Goal: Task Accomplishment & Management: Complete application form

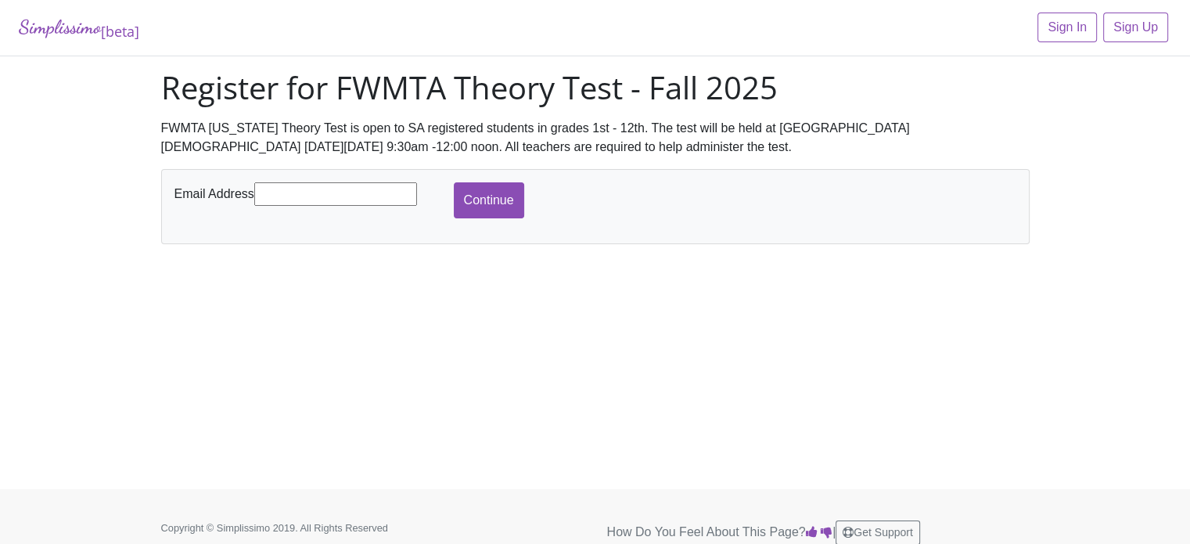
click at [357, 192] on input "text" at bounding box center [335, 193] width 163 height 23
type input "[EMAIL_ADDRESS][DOMAIN_NAME]"
click at [469, 198] on input "Continue" at bounding box center [489, 200] width 70 height 36
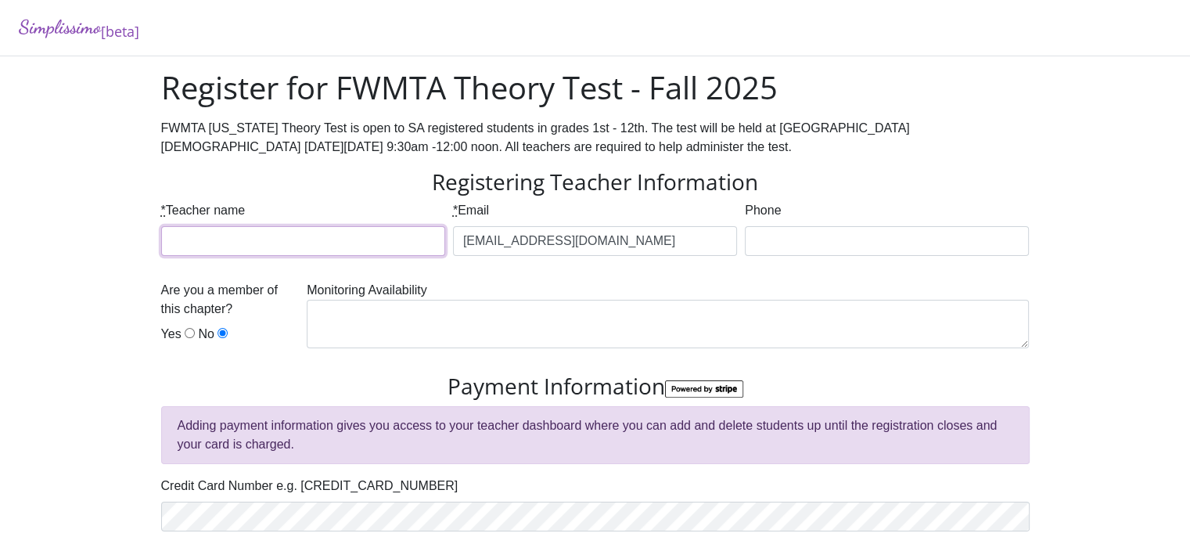
click at [388, 243] on input "* Teacher name" at bounding box center [303, 241] width 284 height 30
type input "[PERSON_NAME]"
type input "4042854045"
click at [181, 332] on div "Are you a member of this chapter? Yes No" at bounding box center [230, 315] width 138 height 69
click at [187, 332] on input "Yes" at bounding box center [190, 333] width 10 height 10
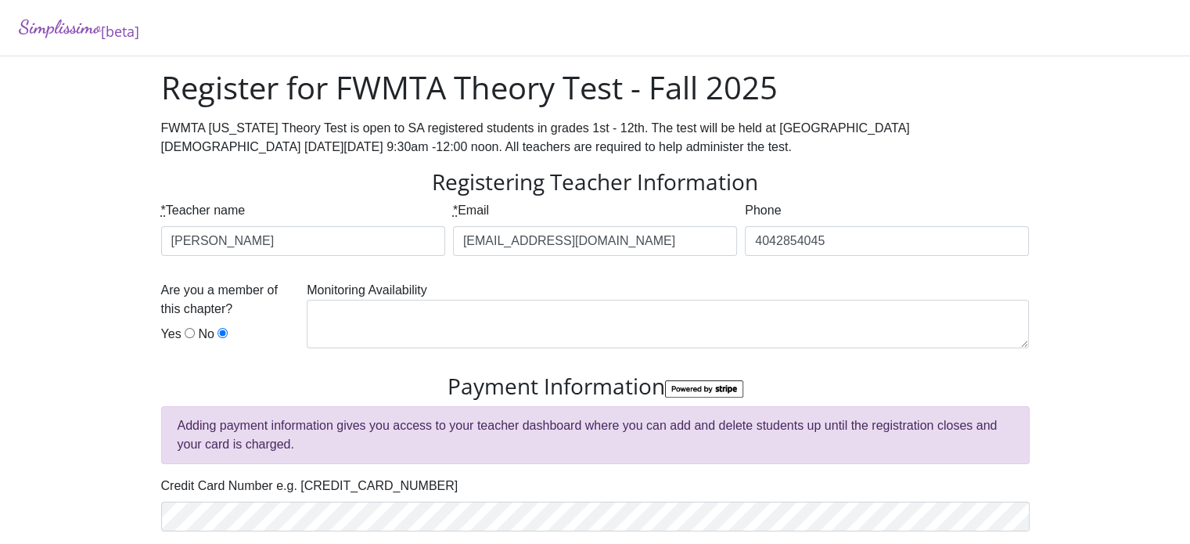
radio input "true"
click at [332, 306] on textarea at bounding box center [668, 324] width 722 height 49
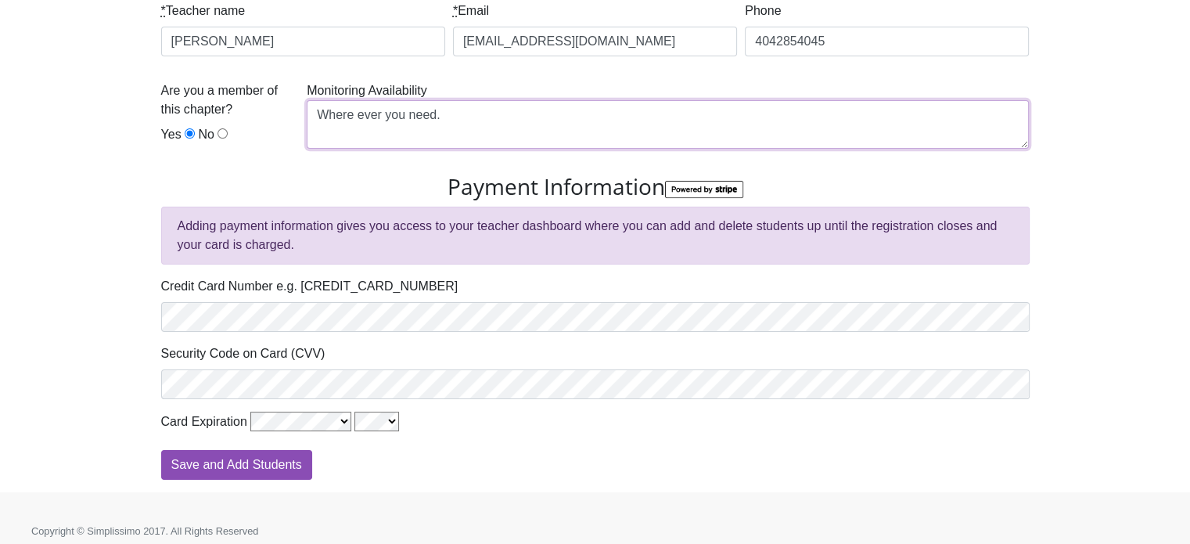
scroll to position [200, 0]
type textarea "Where ever you need."
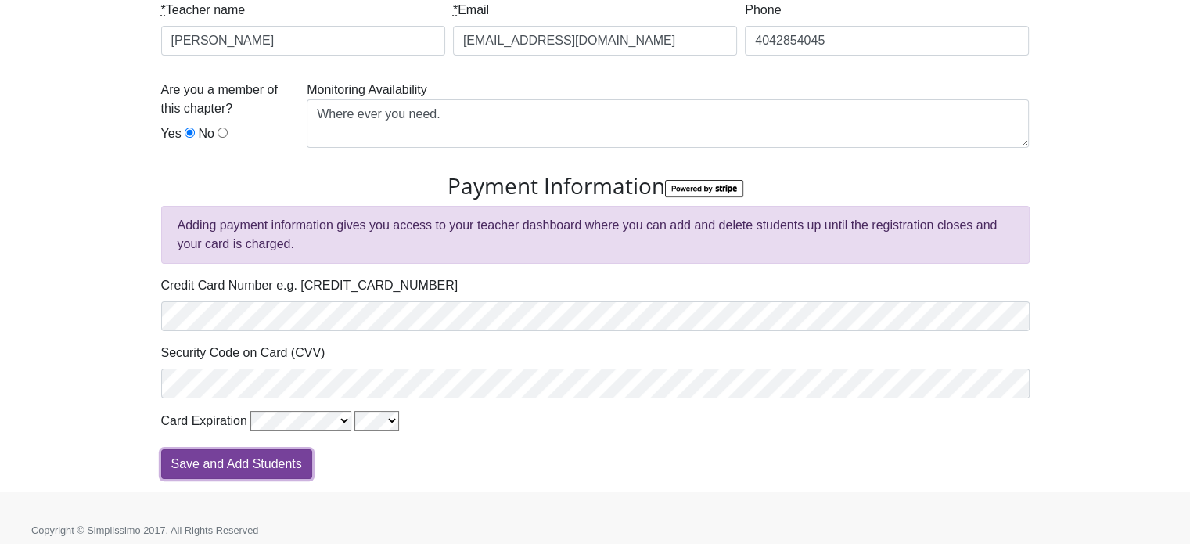
click at [286, 462] on input "Save and Add Students" at bounding box center [236, 464] width 151 height 30
type input "Processing"
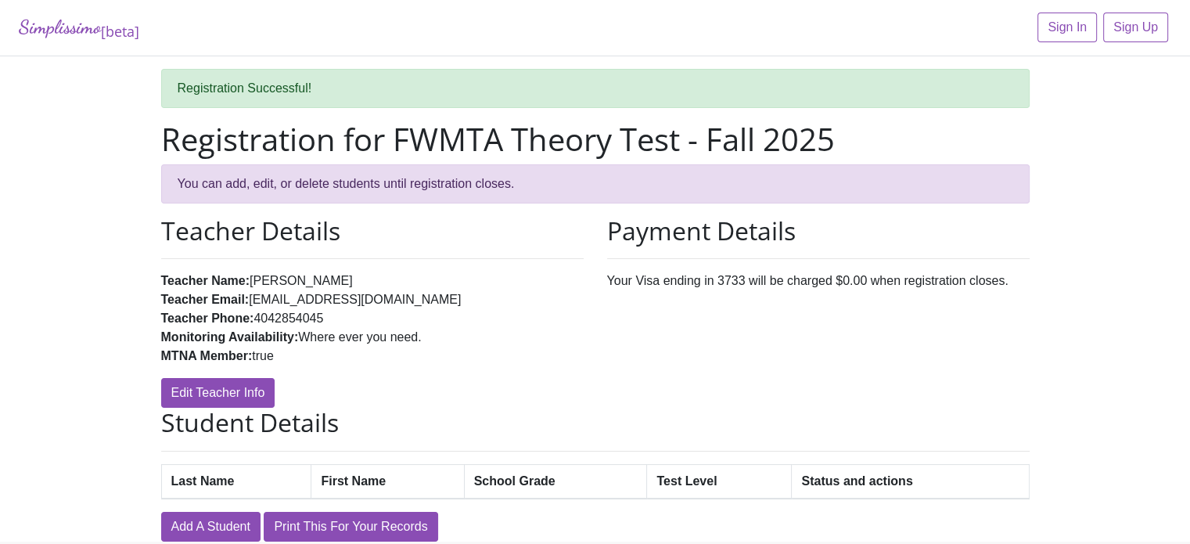
scroll to position [66, 0]
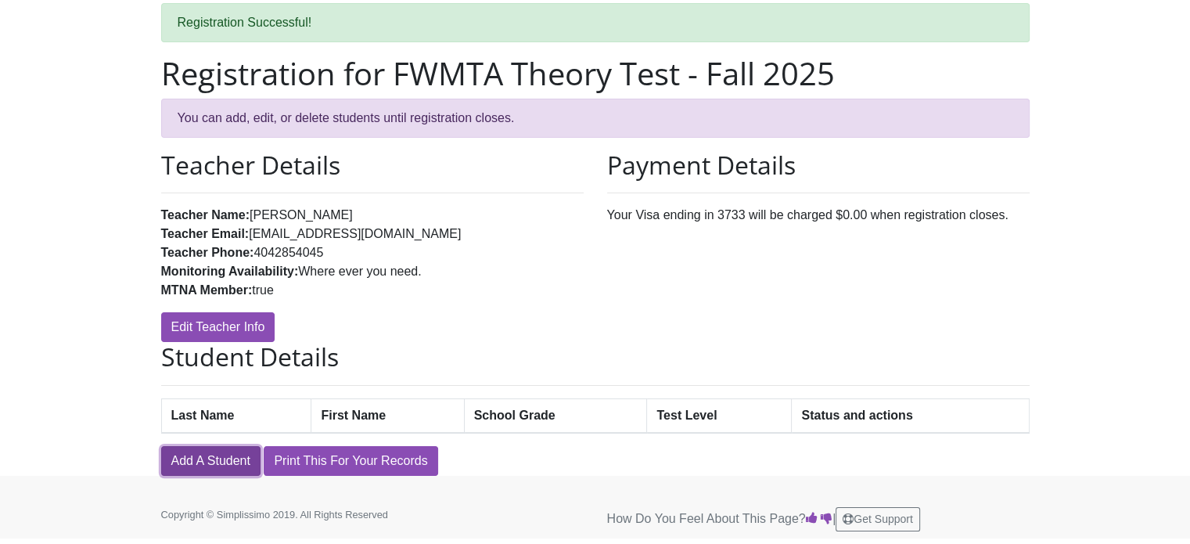
click at [205, 458] on link "Add A Student" at bounding box center [210, 461] width 99 height 30
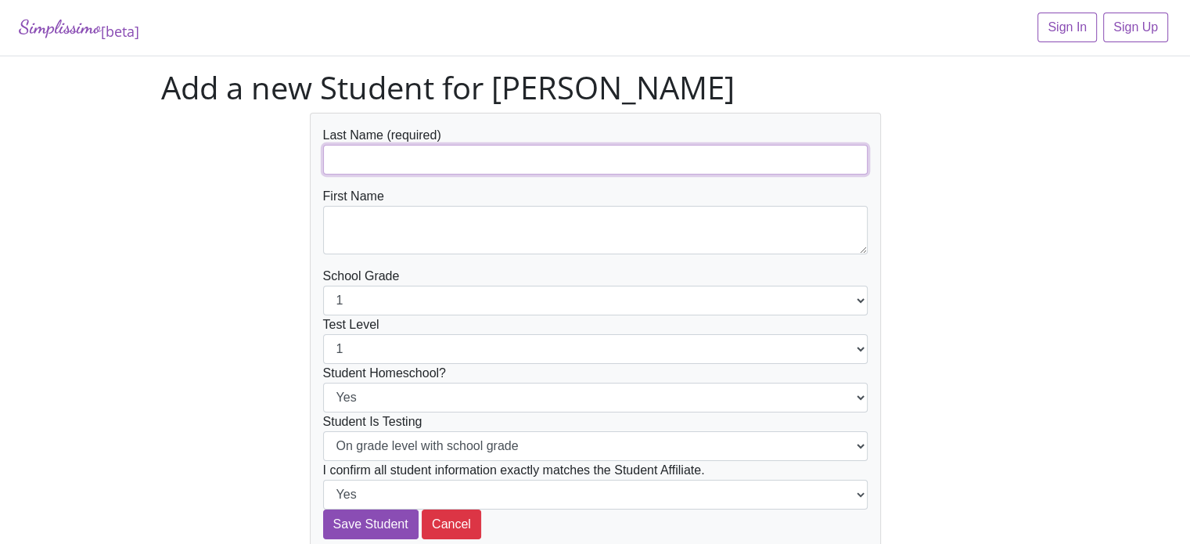
click at [487, 154] on input "text" at bounding box center [595, 160] width 545 height 30
type input "Sessoms"
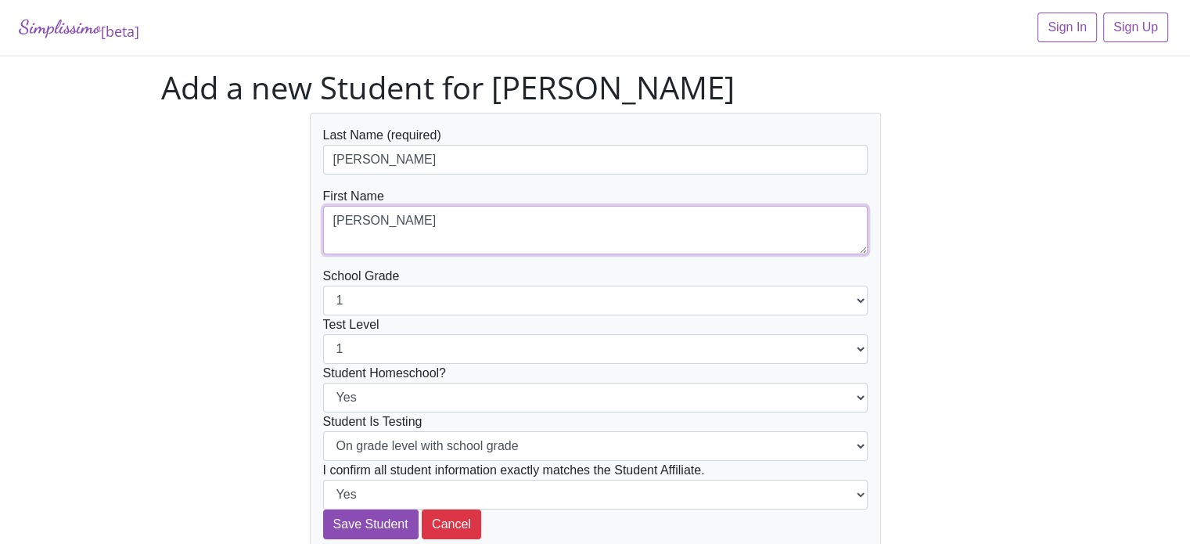
type textarea "[PERSON_NAME]"
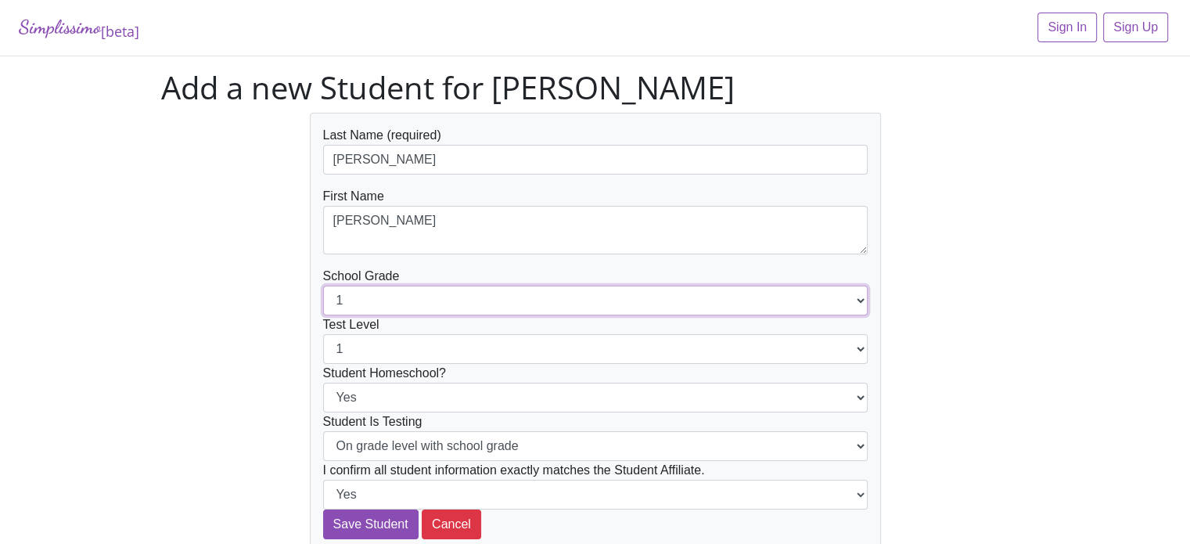
select select "2"
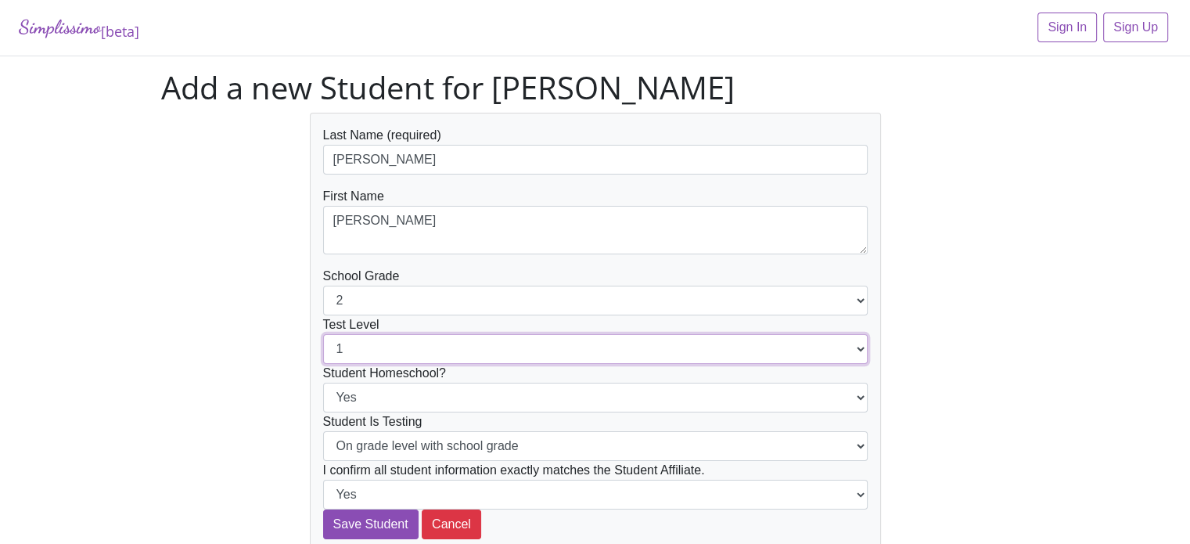
select select "2"
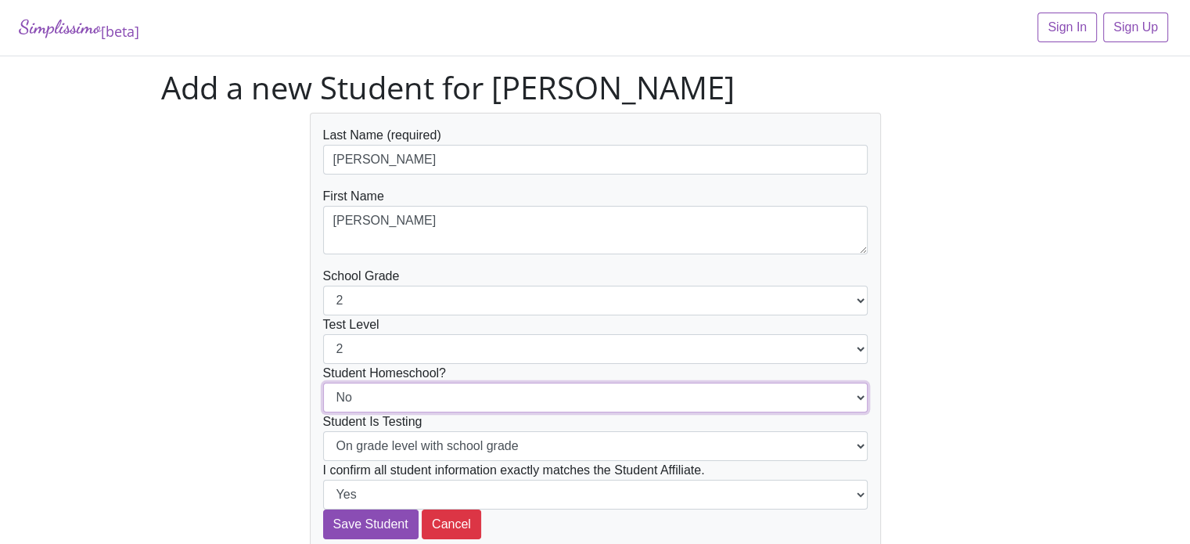
select select "Yes"
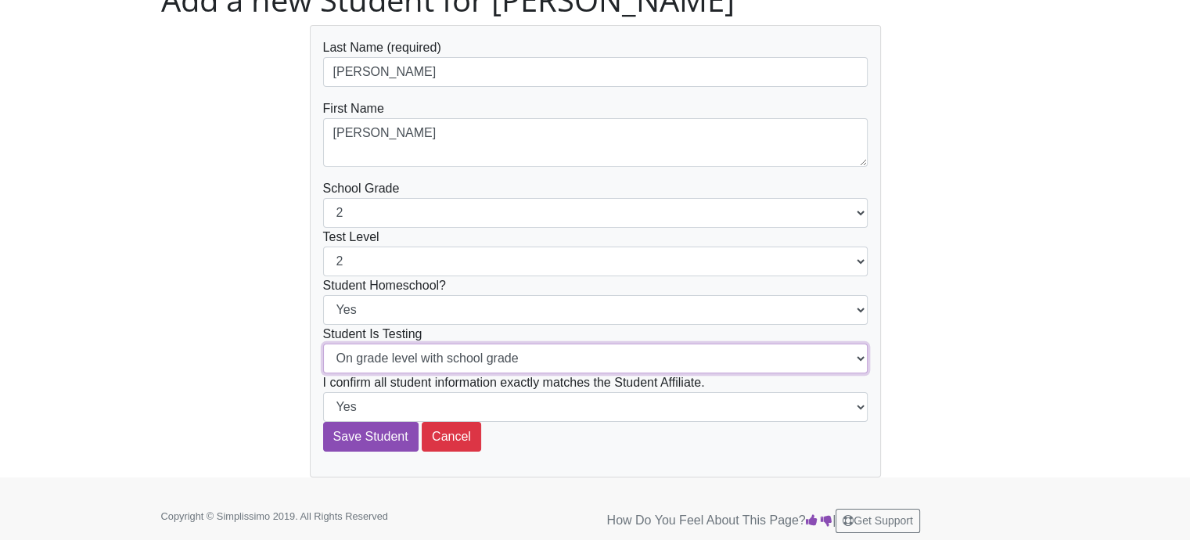
scroll to position [87, 0]
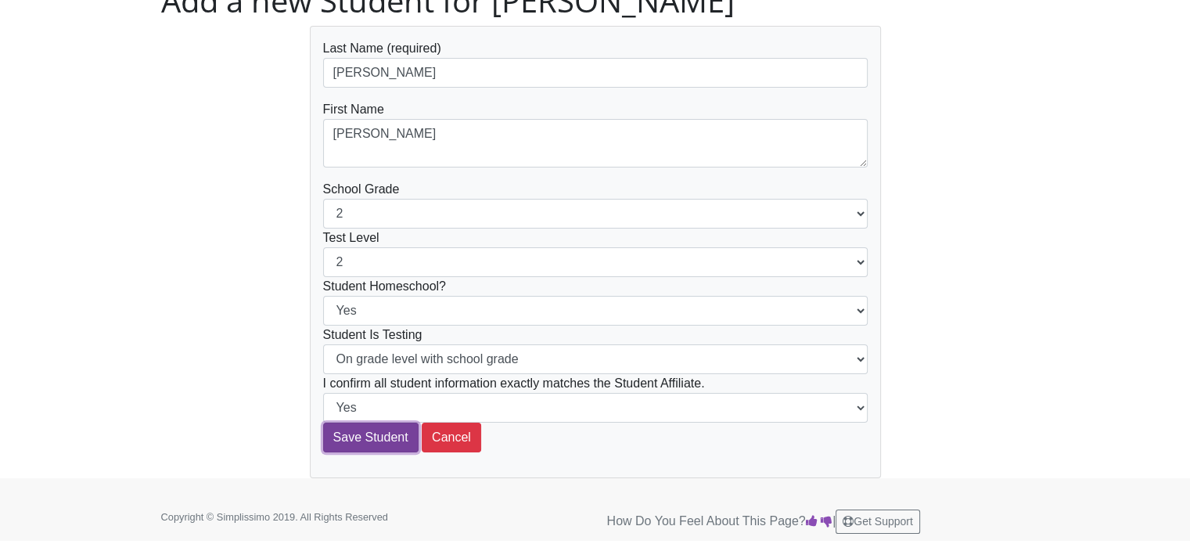
click at [358, 429] on input "Save Student" at bounding box center [370, 438] width 95 height 30
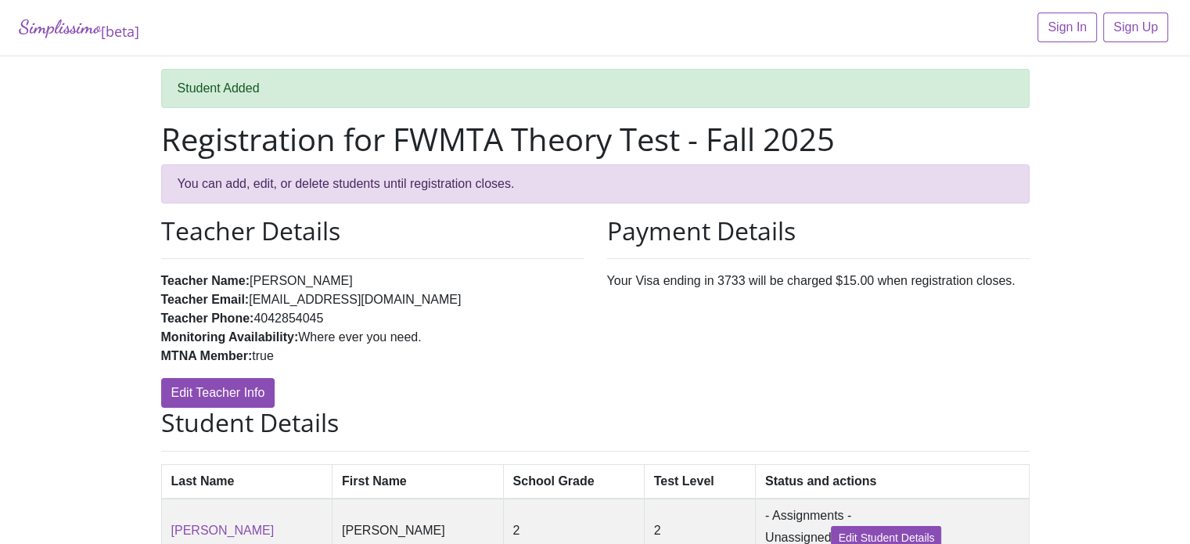
scroll to position [131, 0]
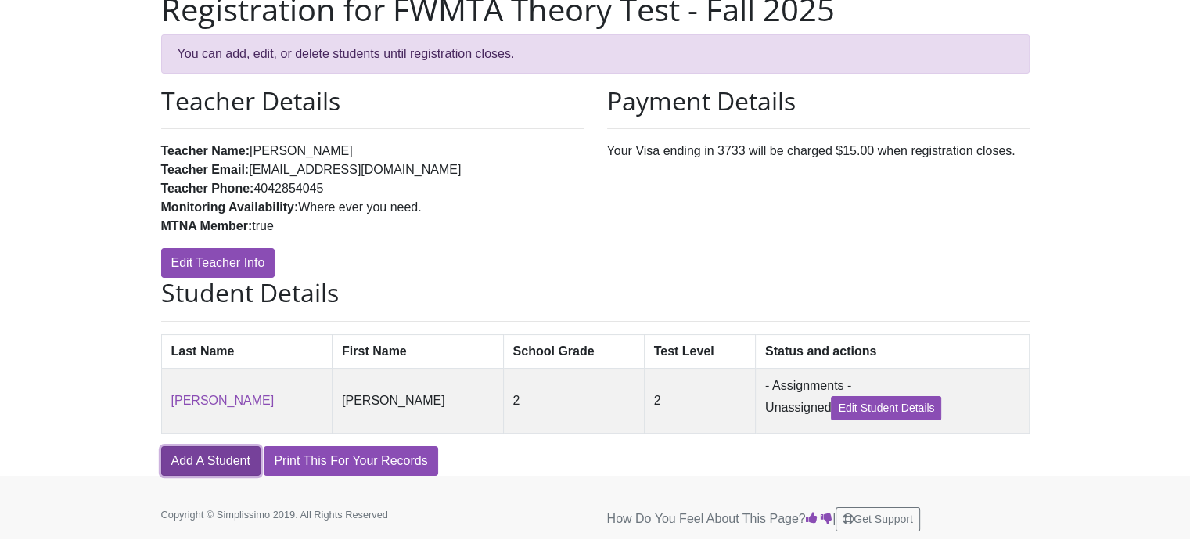
click at [239, 461] on link "Add A Student" at bounding box center [210, 461] width 99 height 30
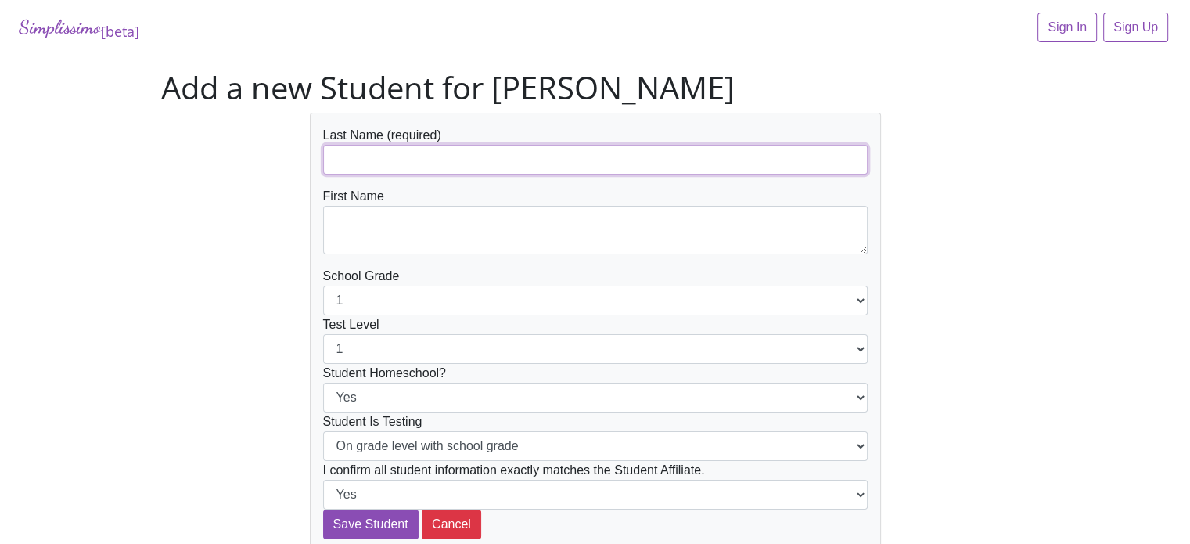
click at [392, 162] on input "text" at bounding box center [595, 160] width 545 height 30
type input "[PERSON_NAME]"
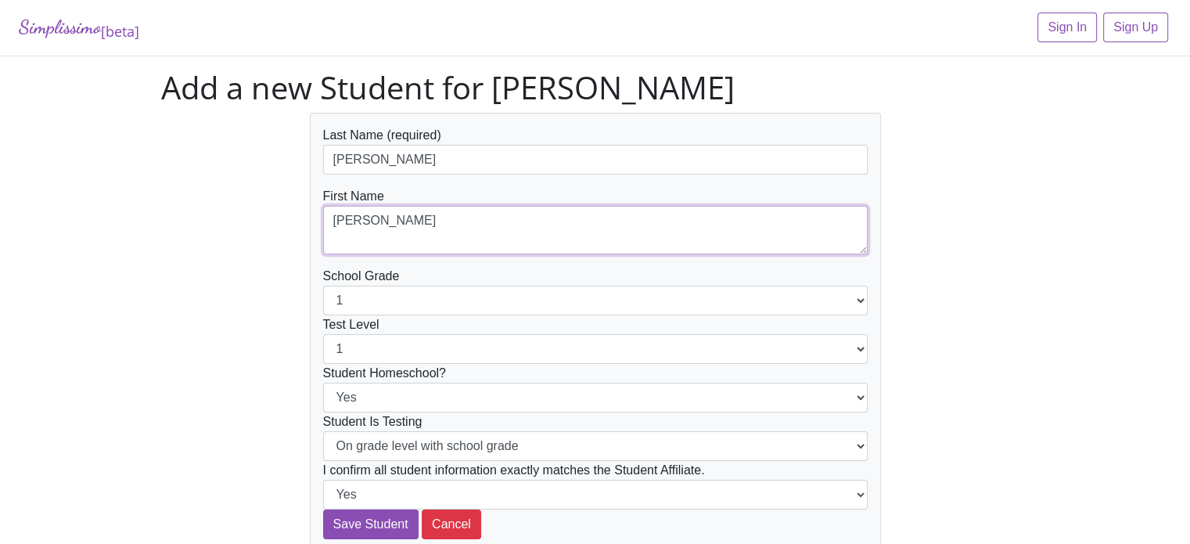
type textarea "Hannah"
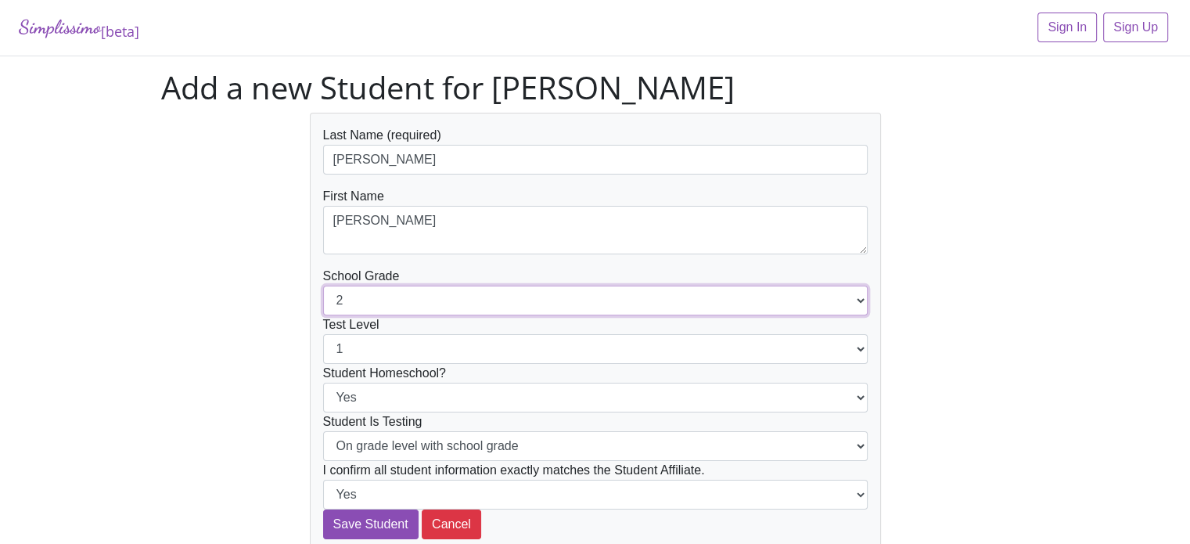
select select "3"
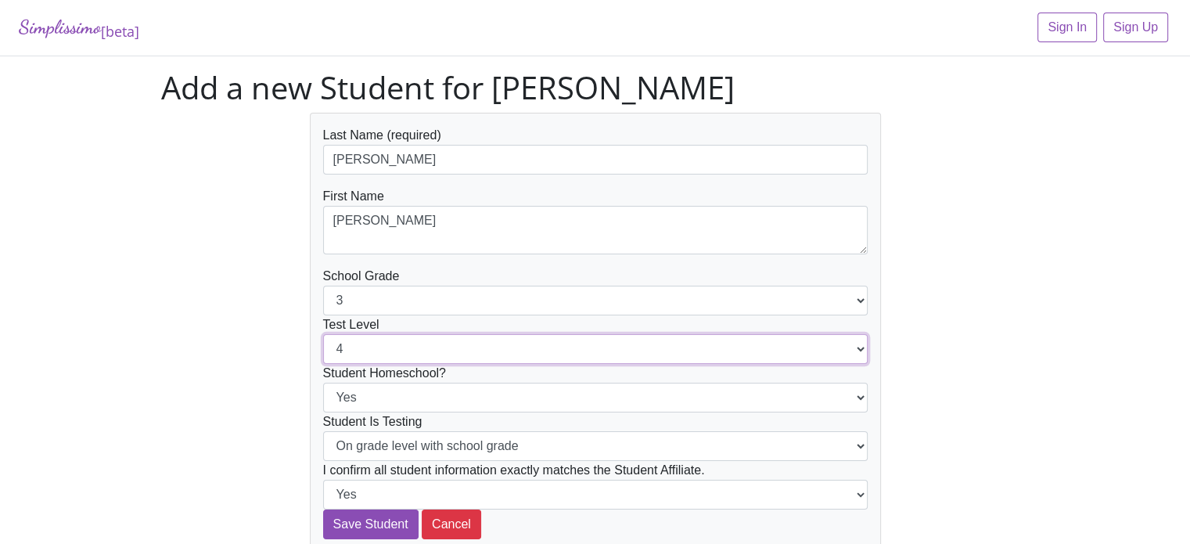
select select "3"
click at [323, 509] on input "Save Student" at bounding box center [370, 524] width 95 height 30
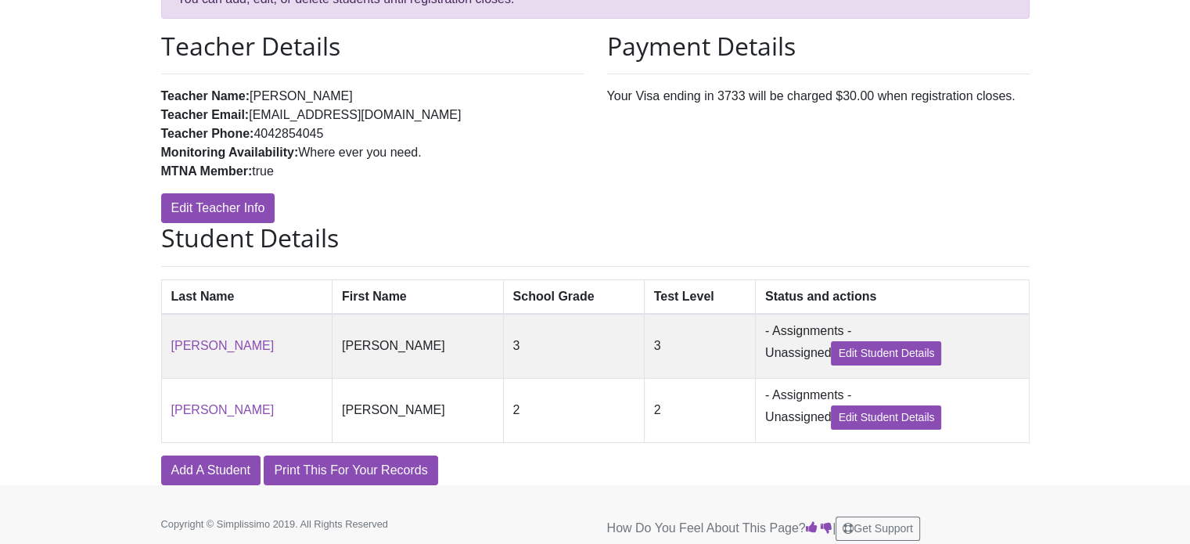
scroll to position [186, 0]
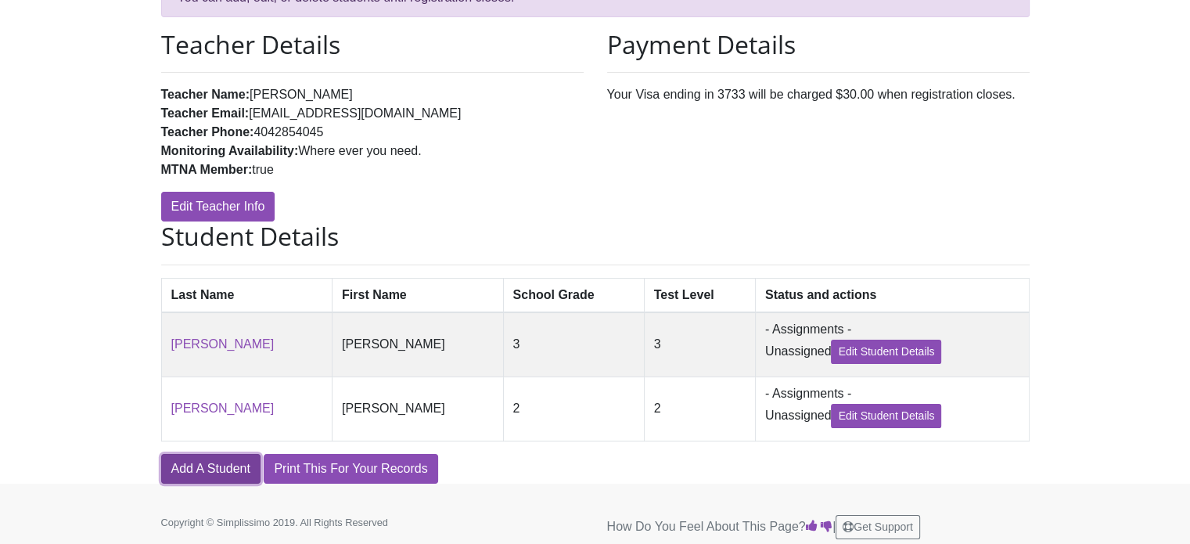
click at [234, 480] on link "Add A Student" at bounding box center [210, 469] width 99 height 30
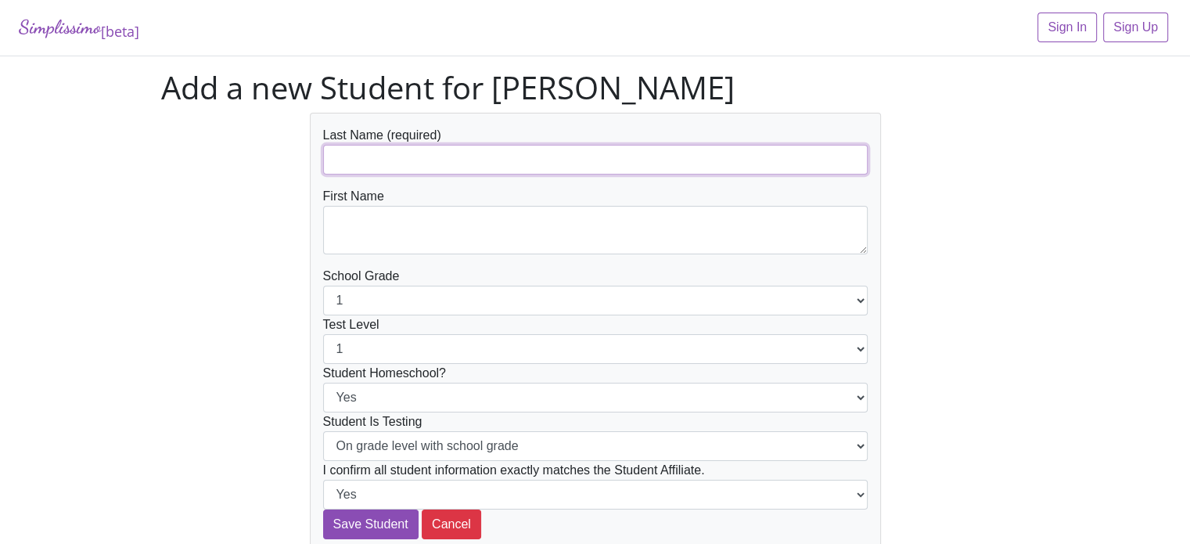
click at [358, 157] on input "text" at bounding box center [595, 160] width 545 height 30
type input "[PERSON_NAME]"
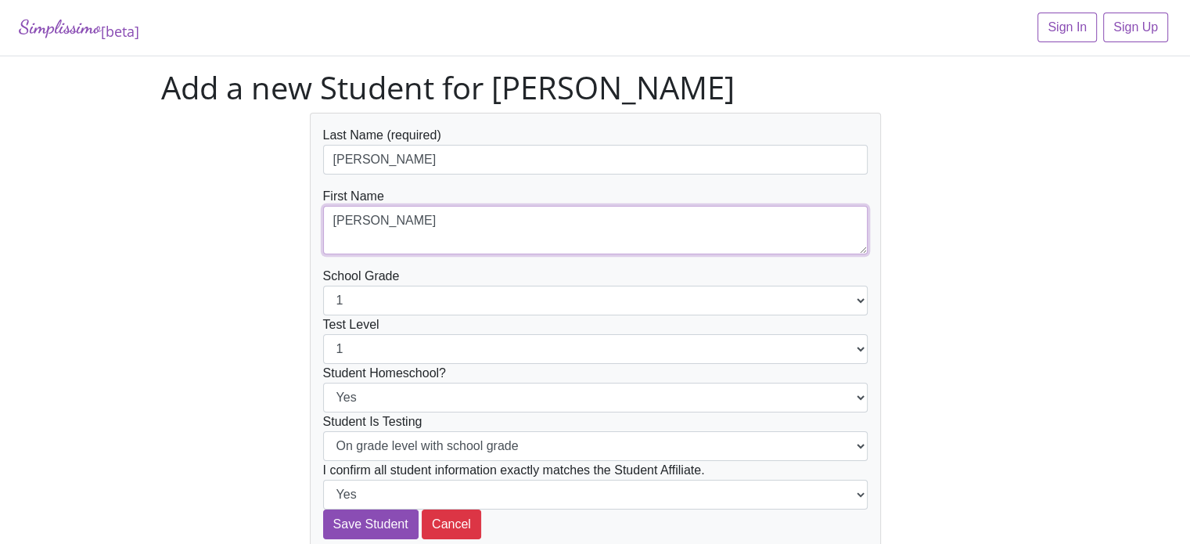
type textarea "[PERSON_NAME]"
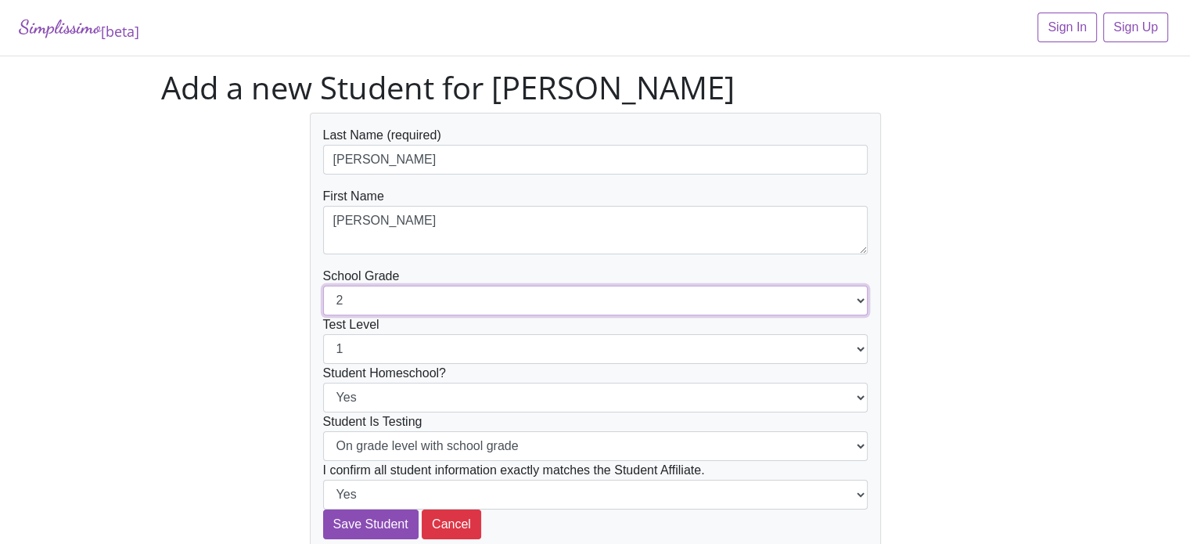
select select "3"
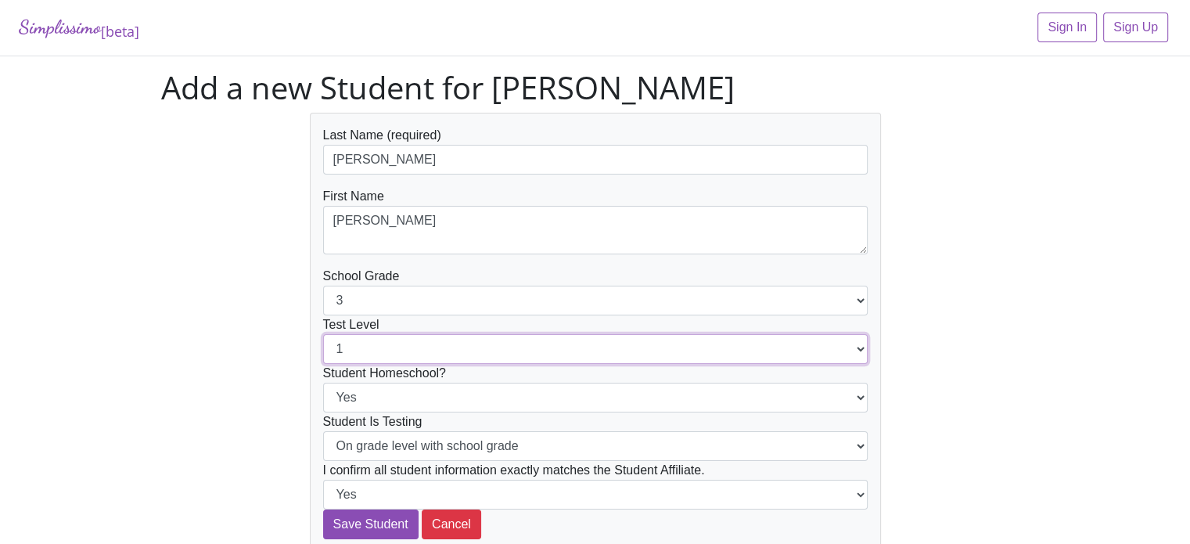
select select "2"
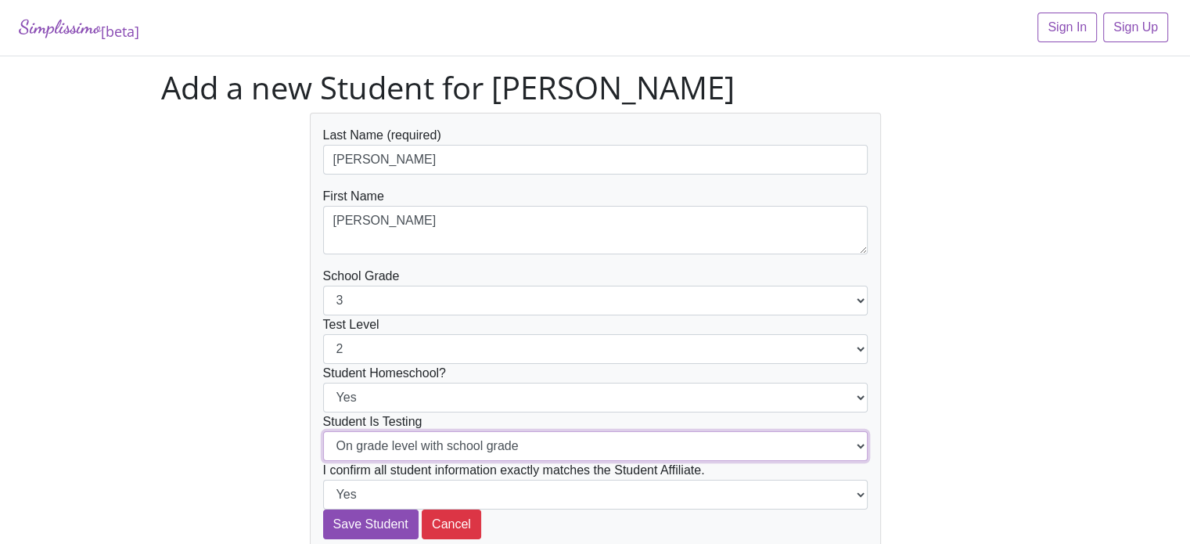
select select "Below grade level with school grade"
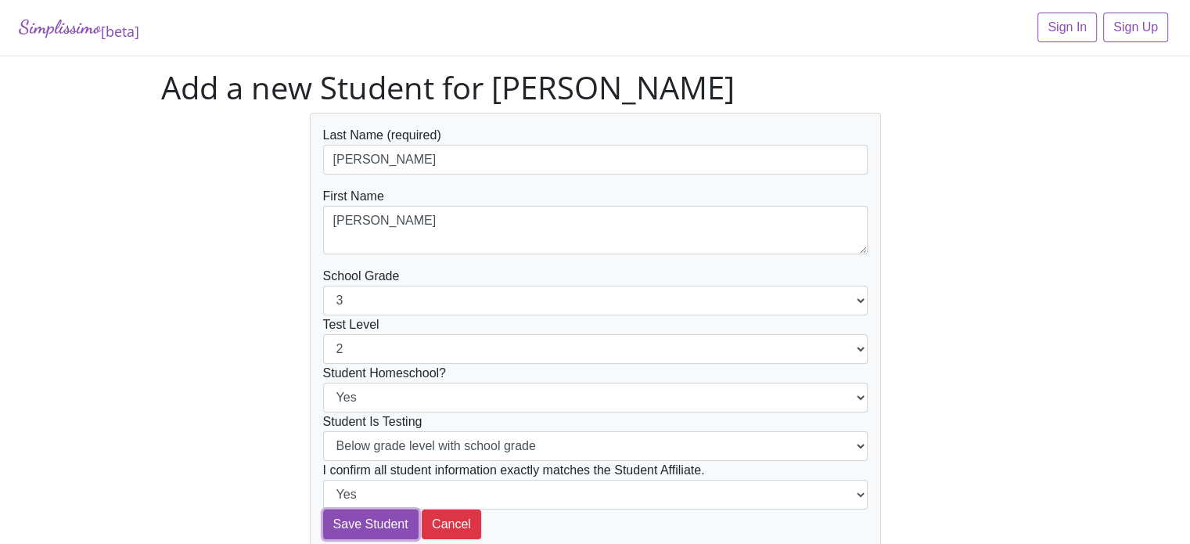
click at [323, 509] on input "Save Student" at bounding box center [370, 524] width 95 height 30
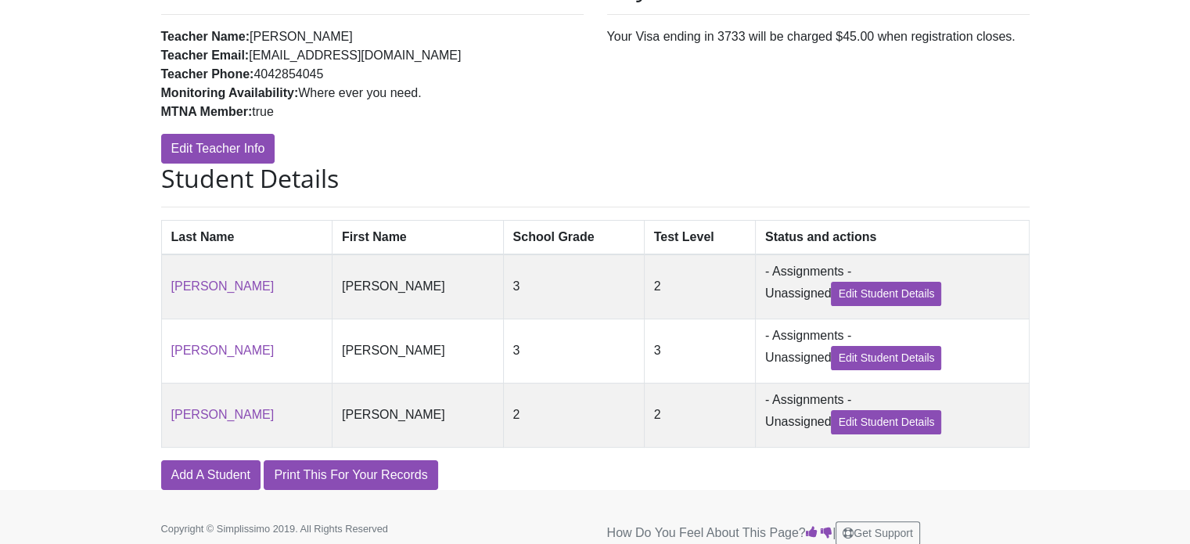
scroll to position [265, 0]
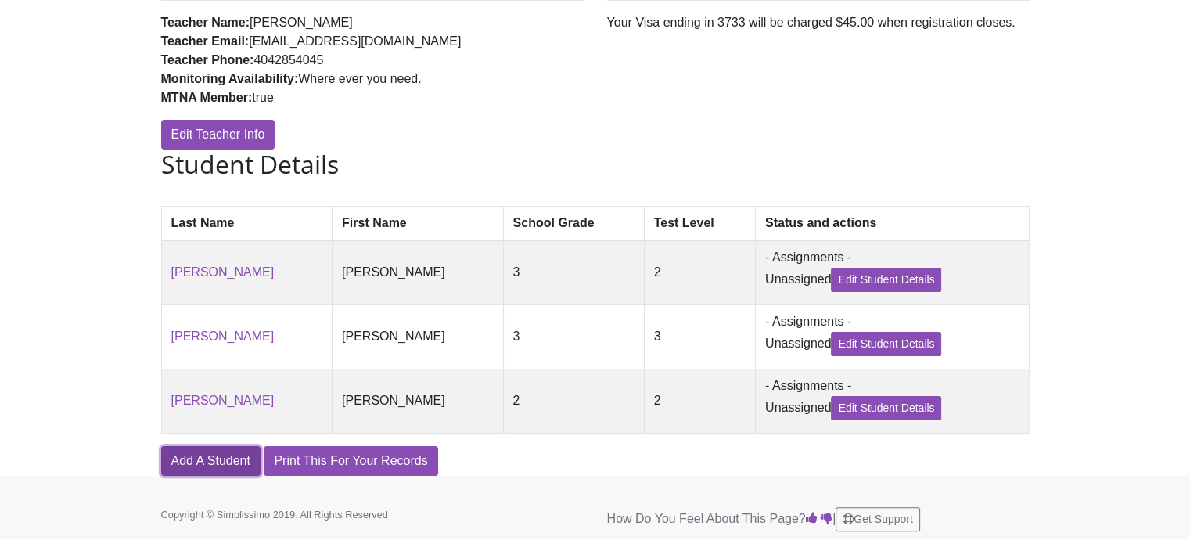
click at [219, 456] on link "Add A Student" at bounding box center [210, 461] width 99 height 30
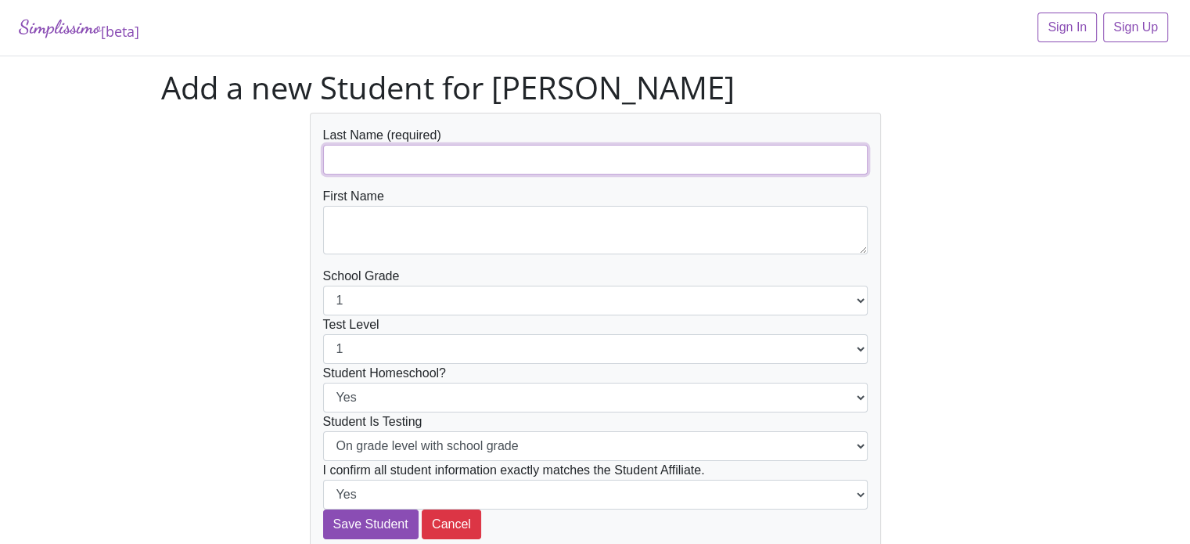
click at [407, 167] on input "text" at bounding box center [595, 160] width 545 height 30
type input "[PERSON_NAME]"
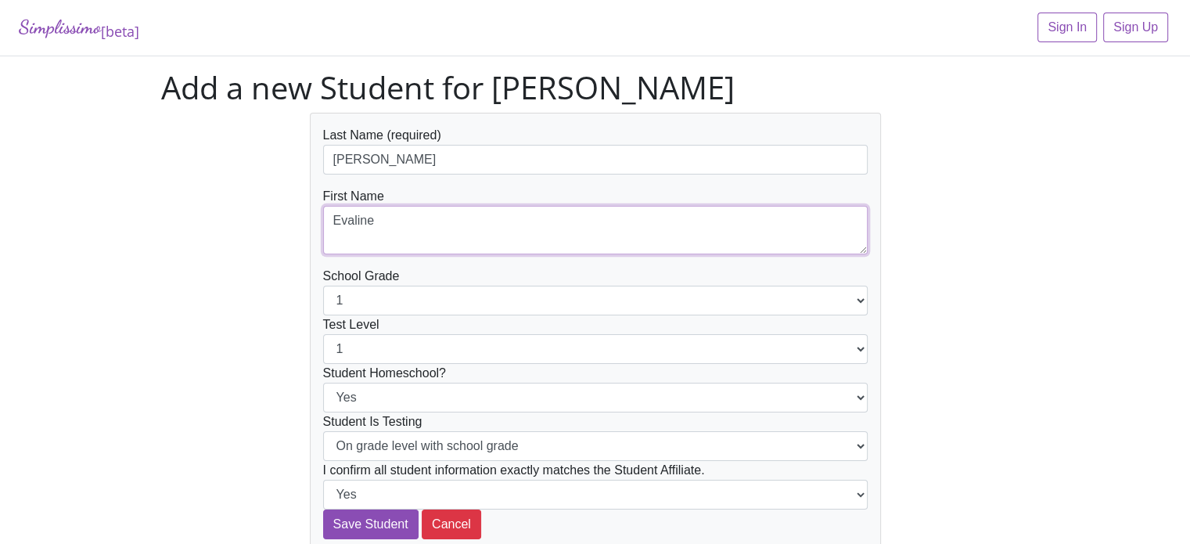
type textarea "Evaline"
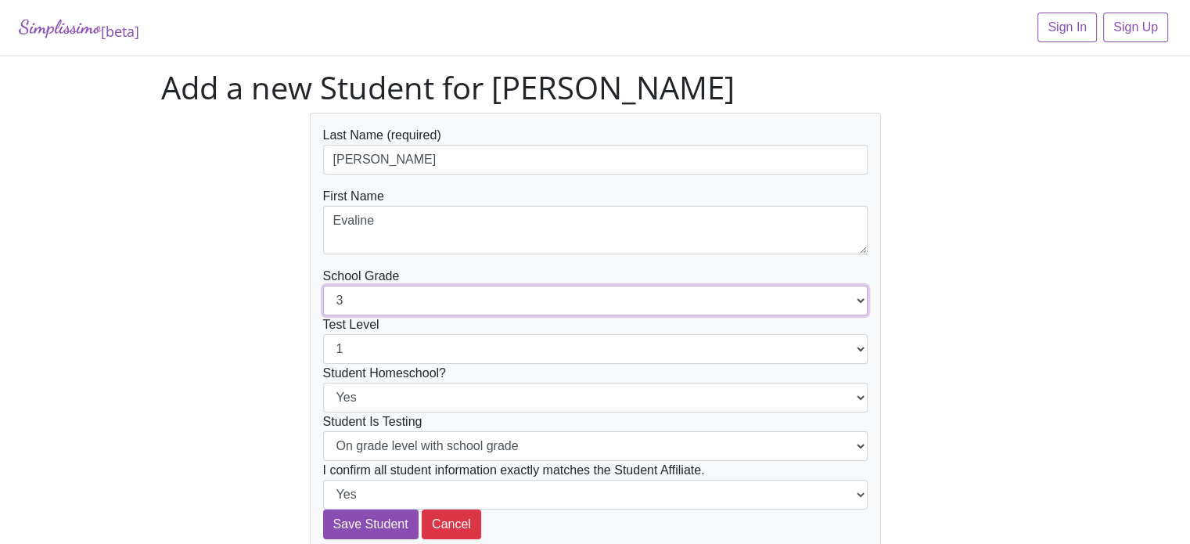
select select "4"
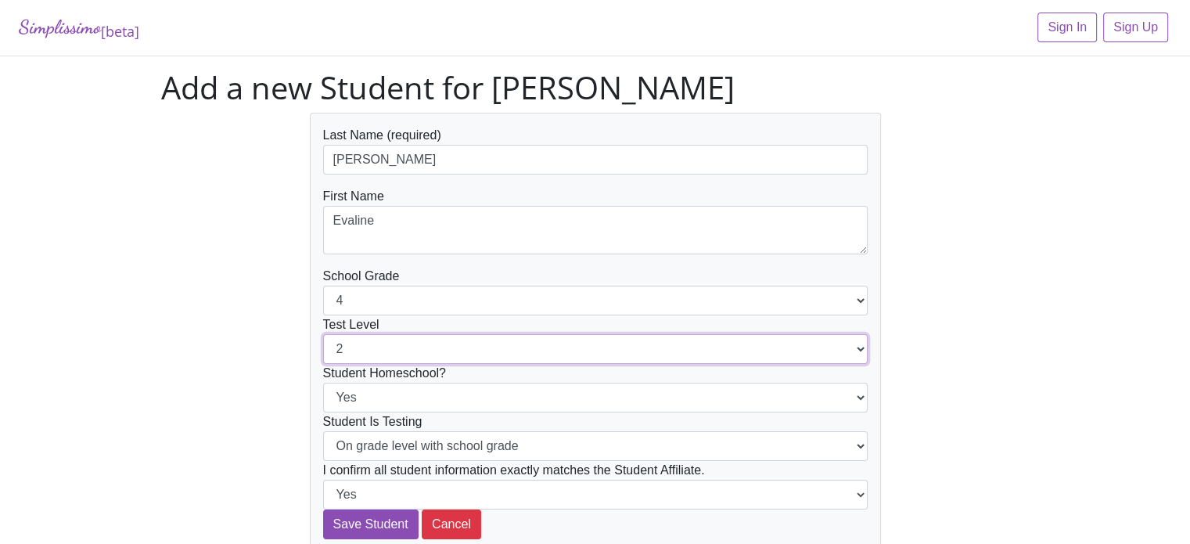
select select "3"
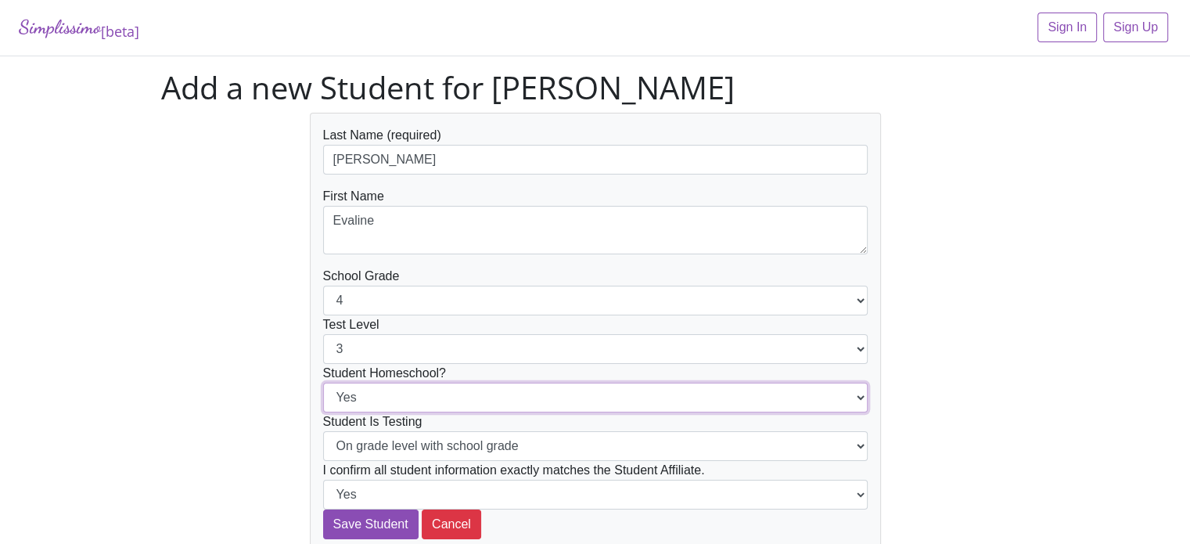
select select "No"
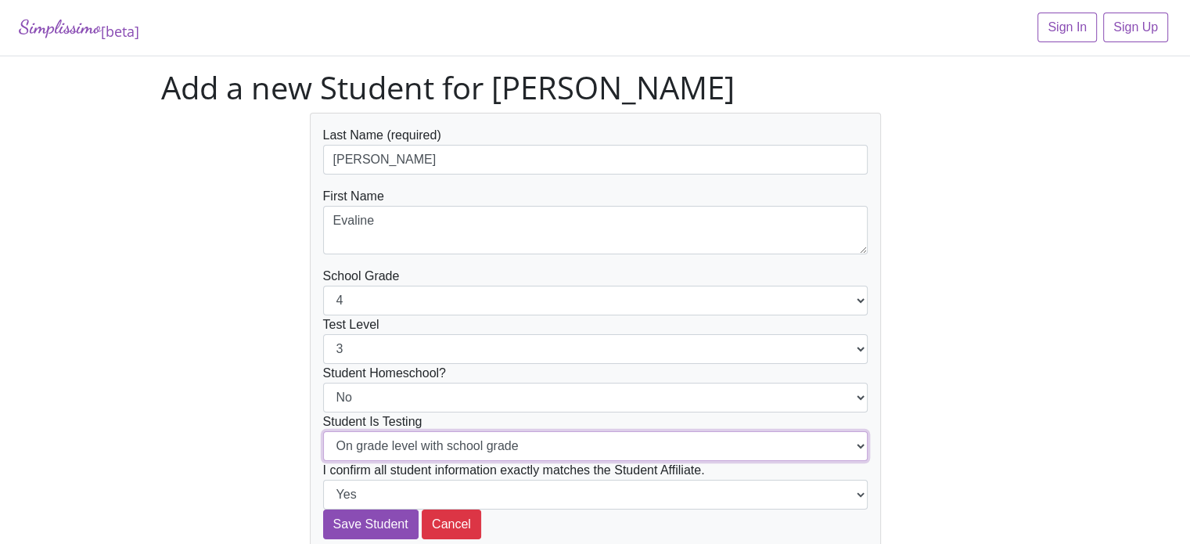
select select "Below grade level with school grade"
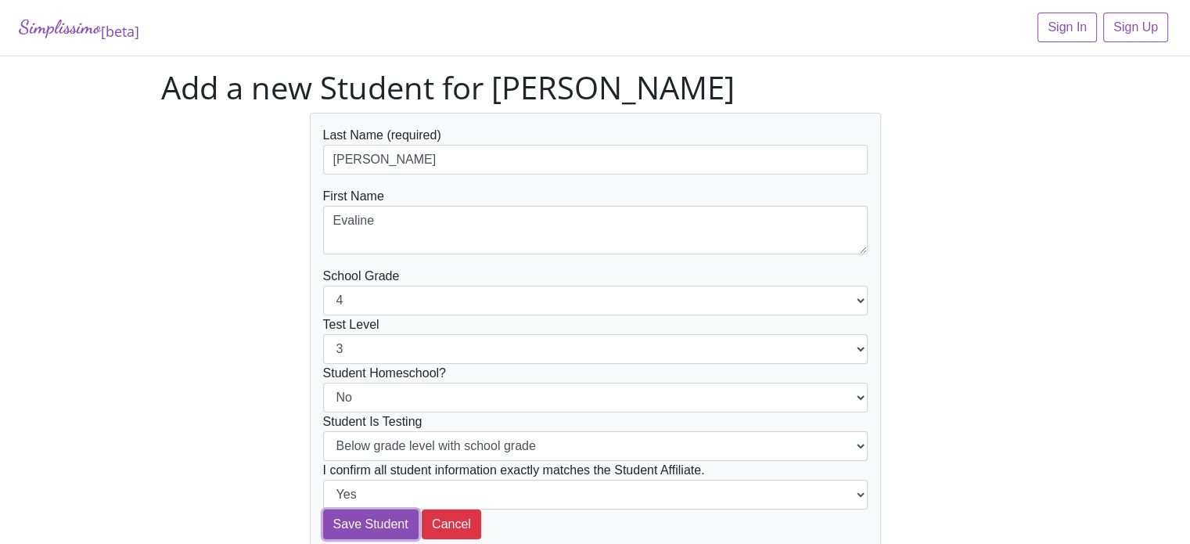
click at [323, 509] on input "Save Student" at bounding box center [370, 524] width 95 height 30
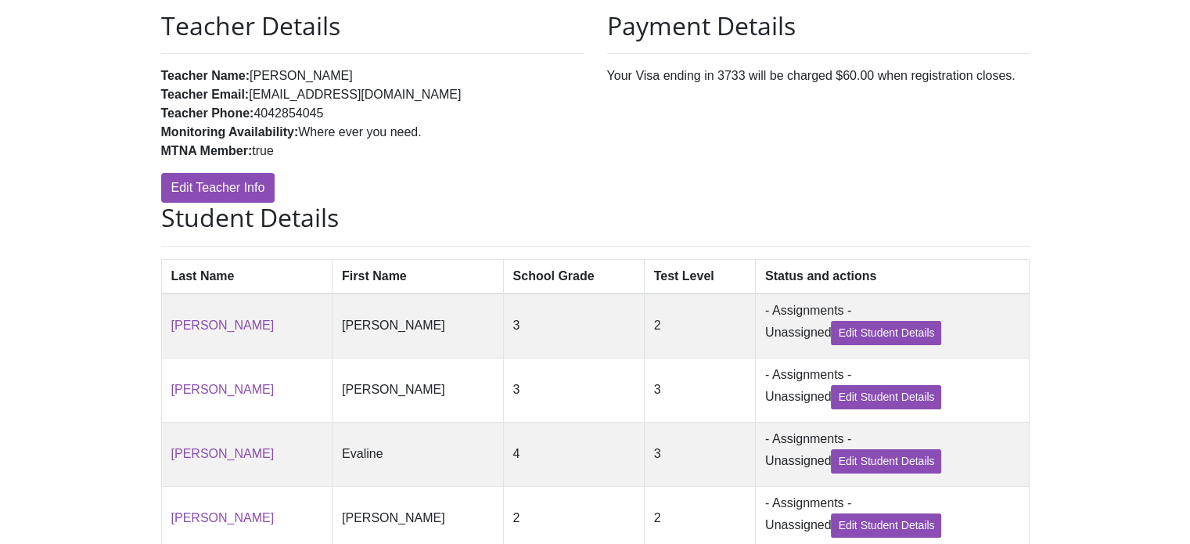
scroll to position [332, 0]
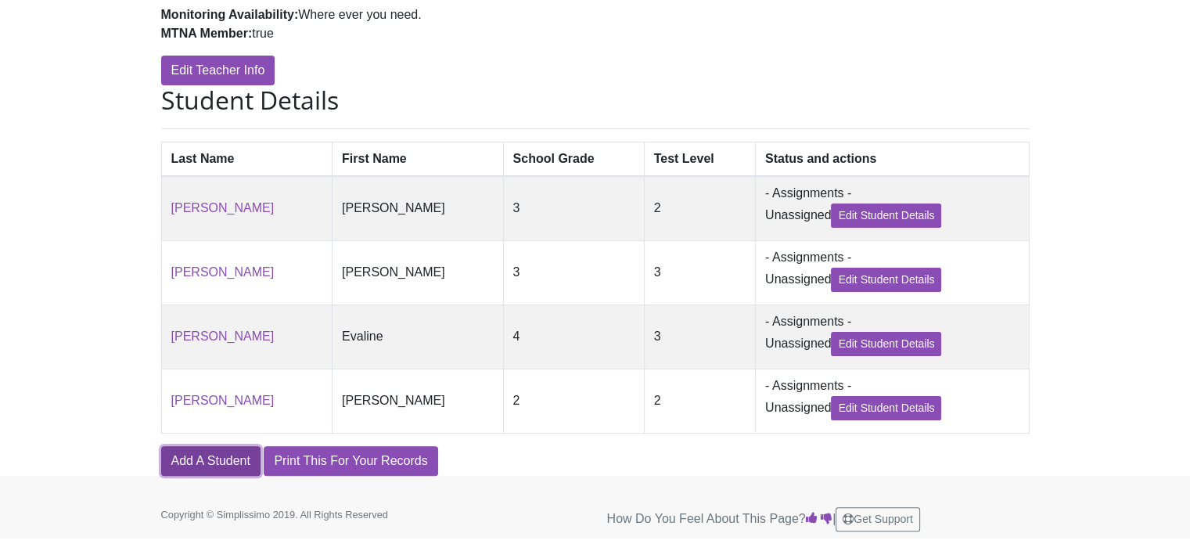
click at [204, 461] on link "Add A Student" at bounding box center [210, 461] width 99 height 30
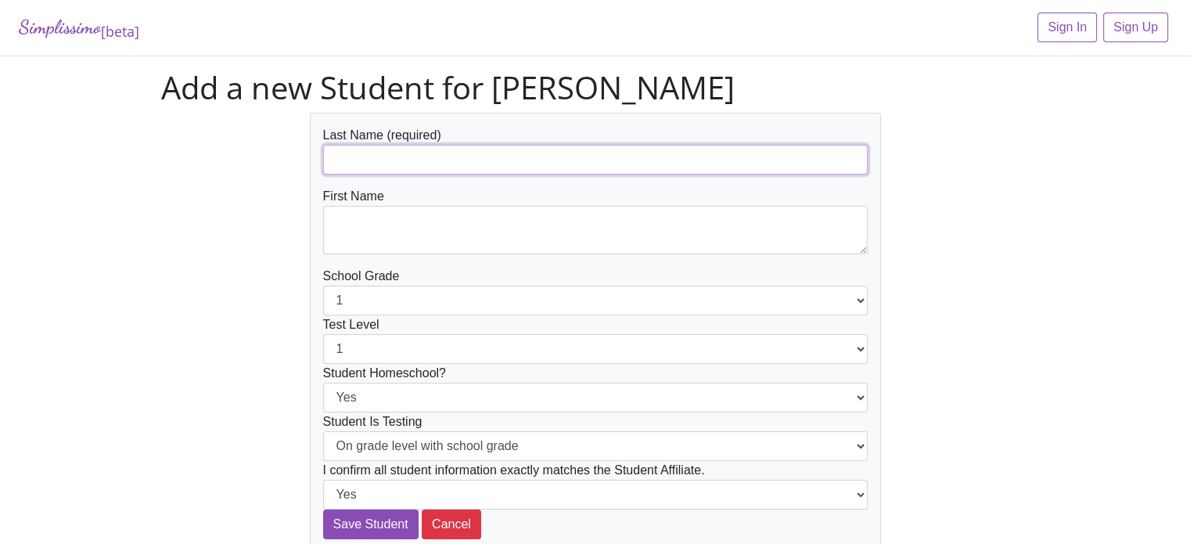
click at [419, 154] on input "text" at bounding box center [595, 160] width 545 height 30
type input "[PERSON_NAME]"
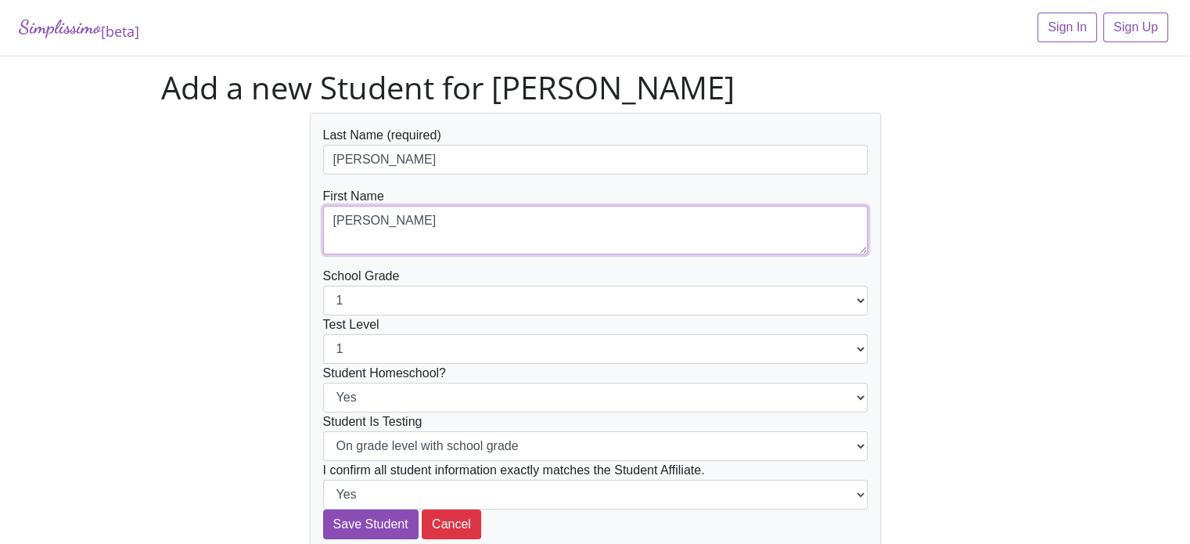
type textarea "[PERSON_NAME]"
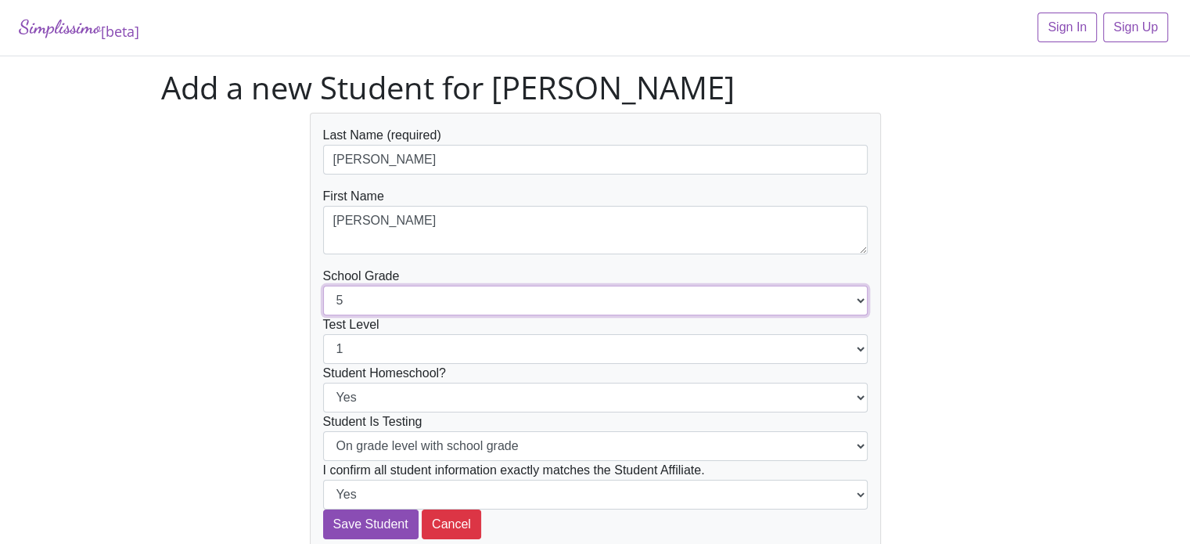
select select "6"
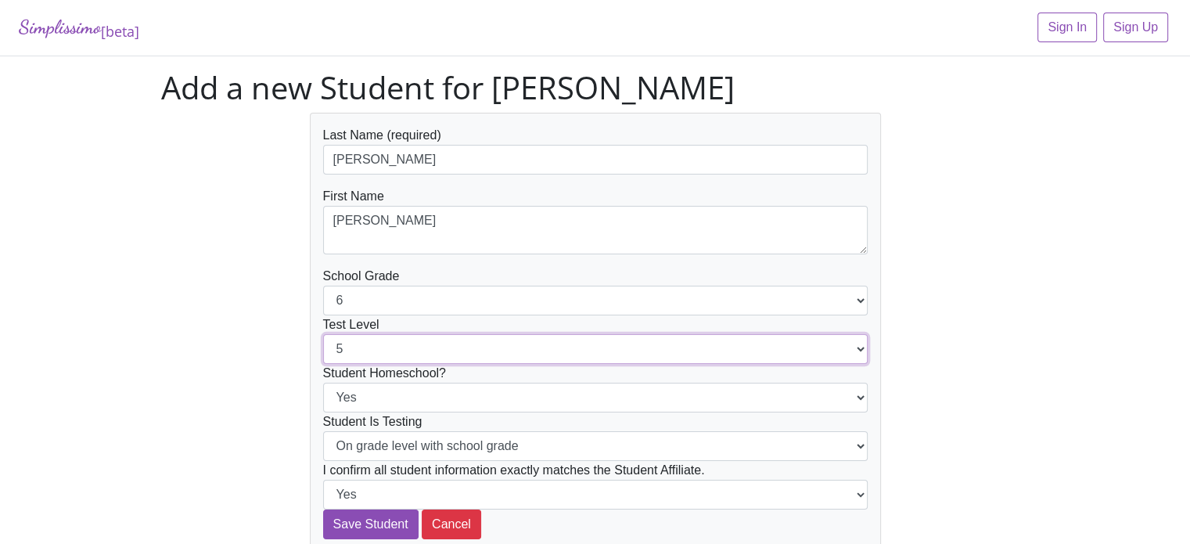
select select "6"
click at [323, 509] on input "Save Student" at bounding box center [370, 524] width 95 height 30
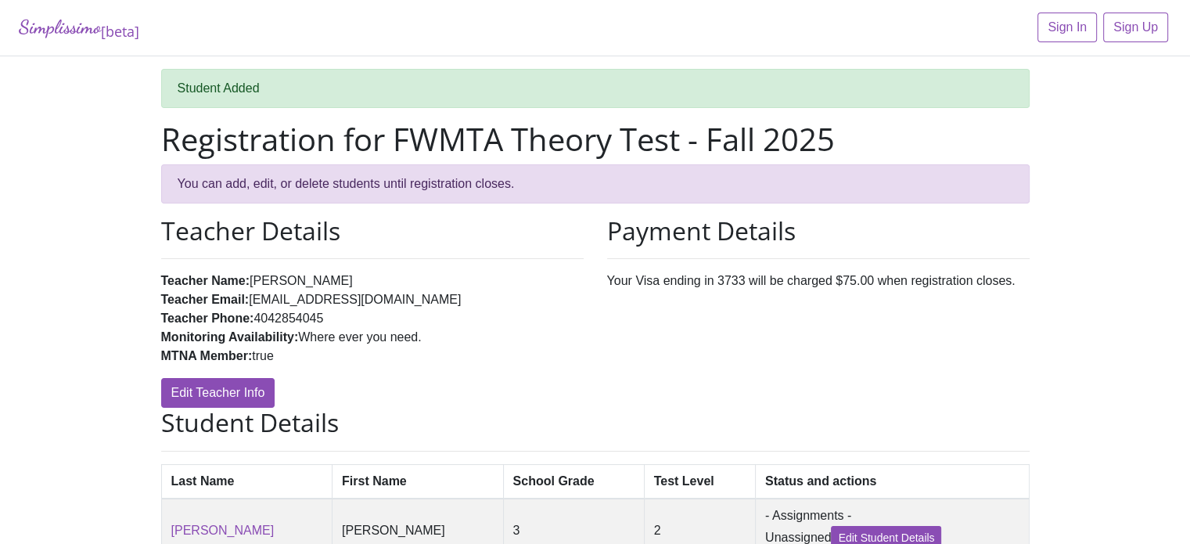
scroll to position [397, 0]
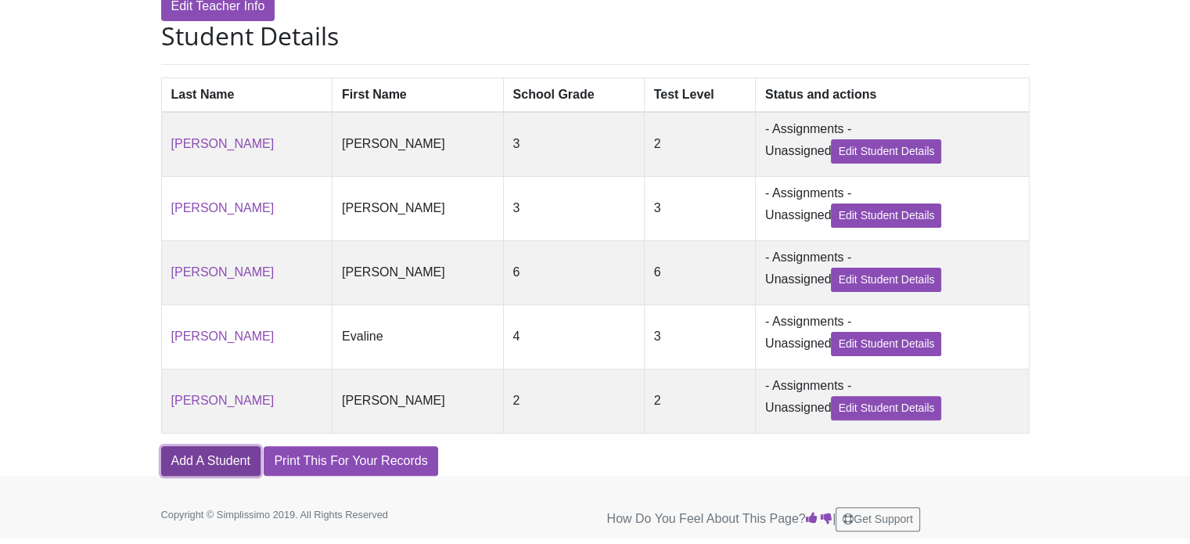
click at [221, 466] on link "Add A Student" at bounding box center [210, 461] width 99 height 30
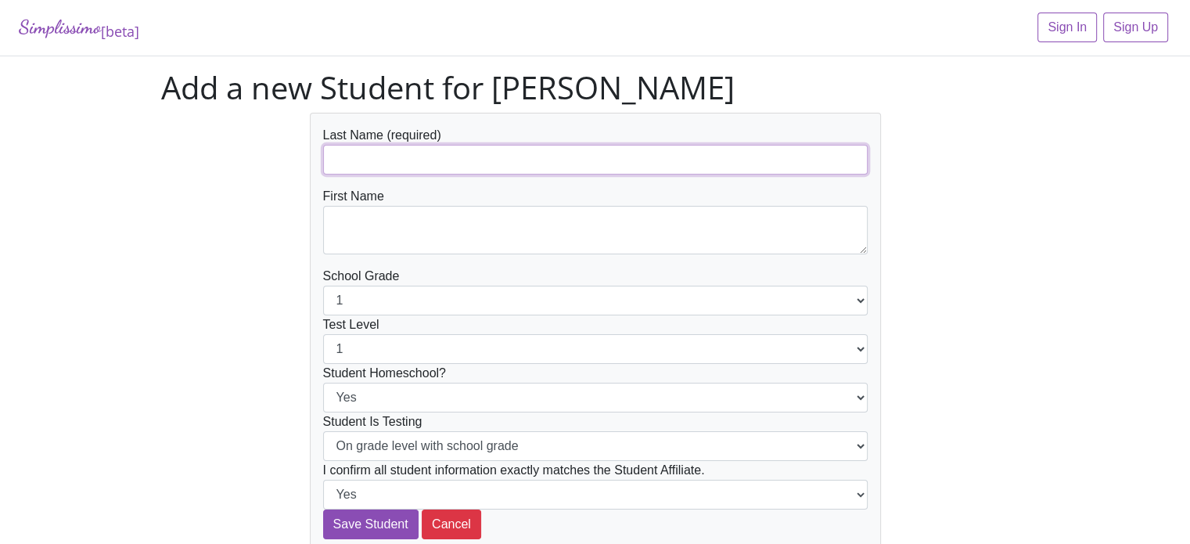
click at [395, 156] on input "text" at bounding box center [595, 160] width 545 height 30
type input "[PERSON_NAME]"
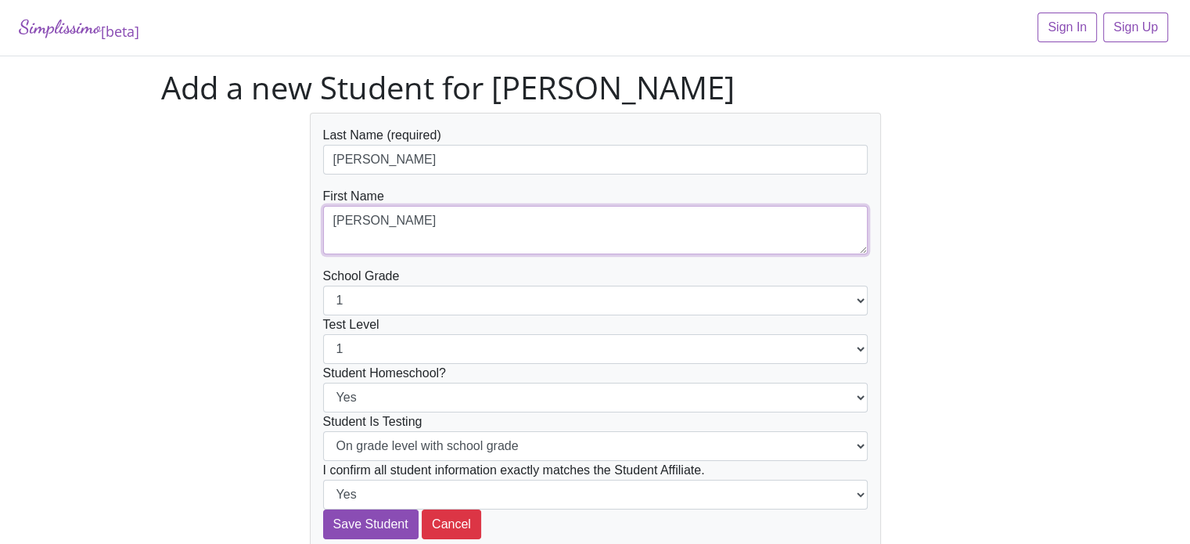
type textarea "[PERSON_NAME]"
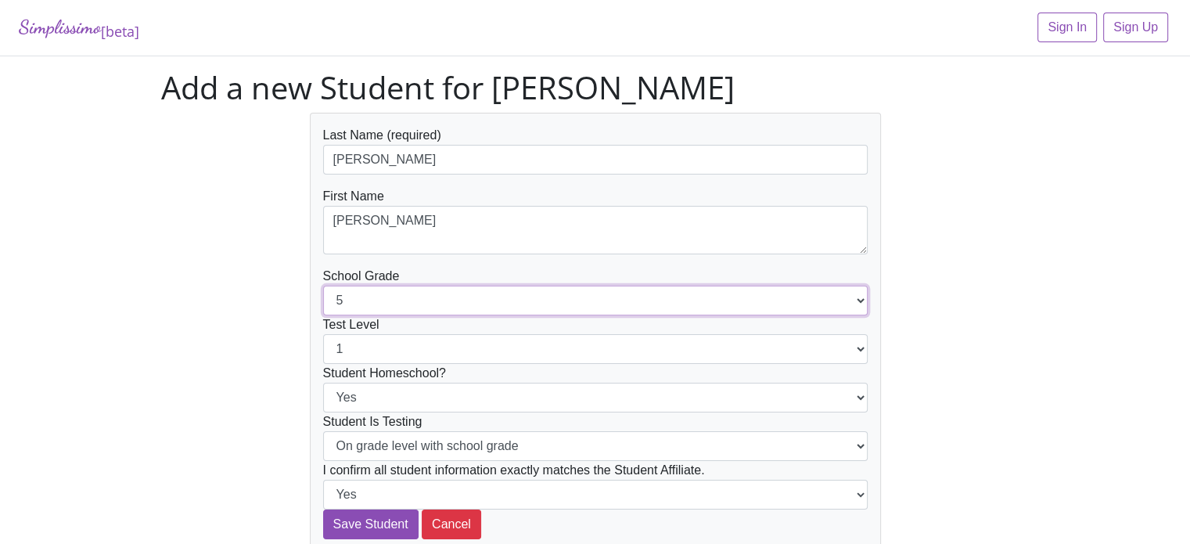
select select "6"
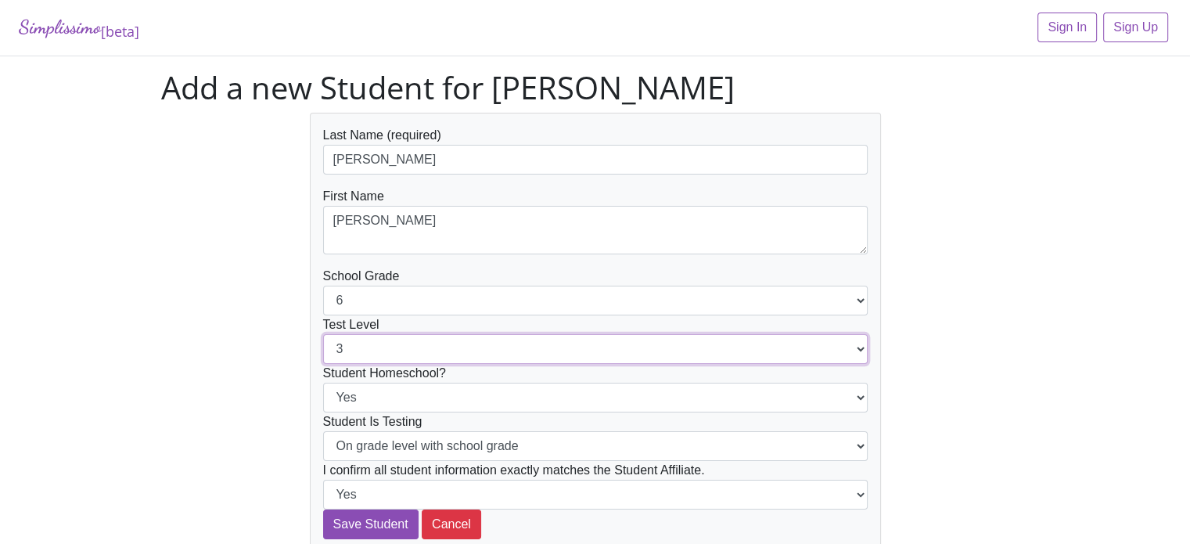
select select "4"
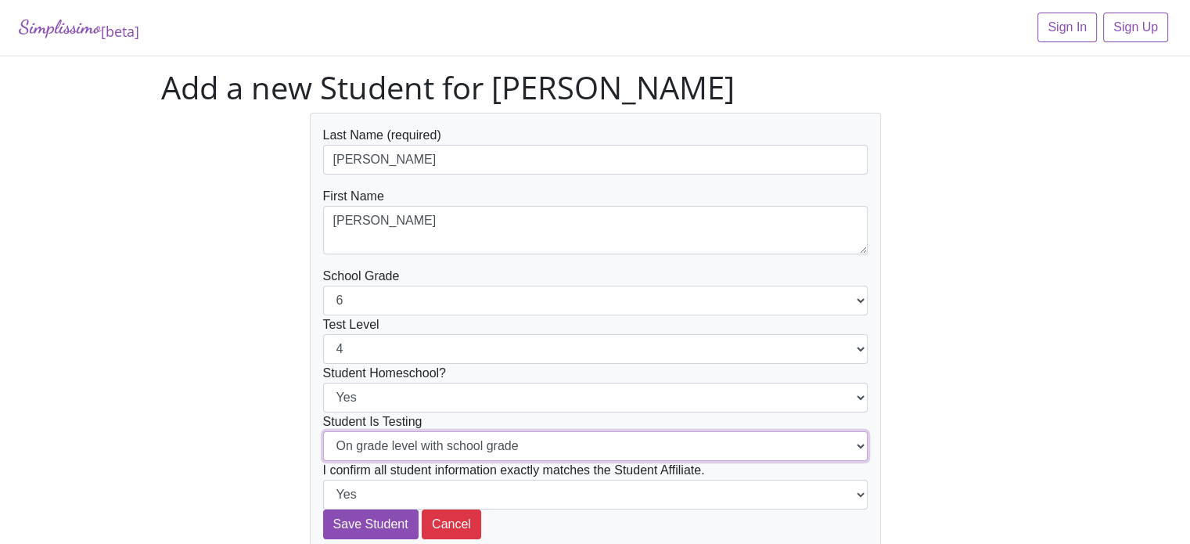
select select "Below grade level with school grade"
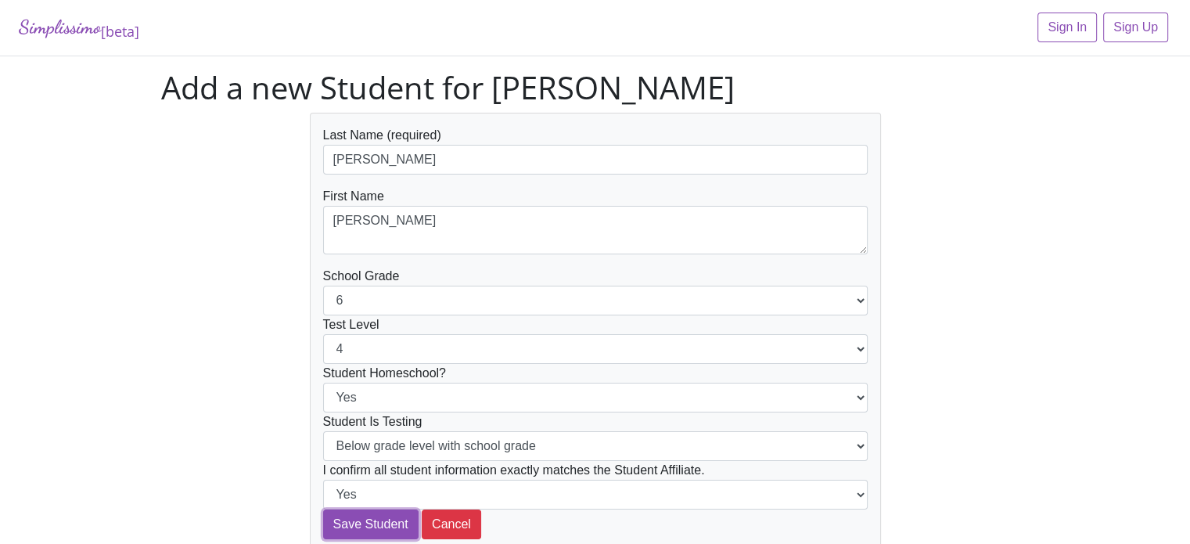
click at [323, 509] on input "Save Student" at bounding box center [370, 524] width 95 height 30
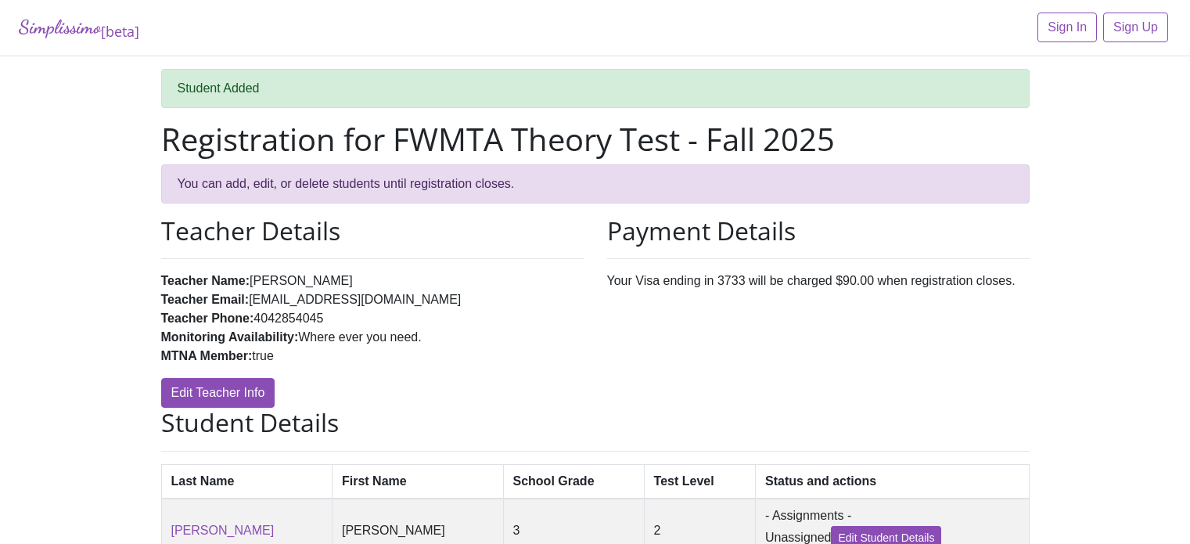
scroll to position [460, 0]
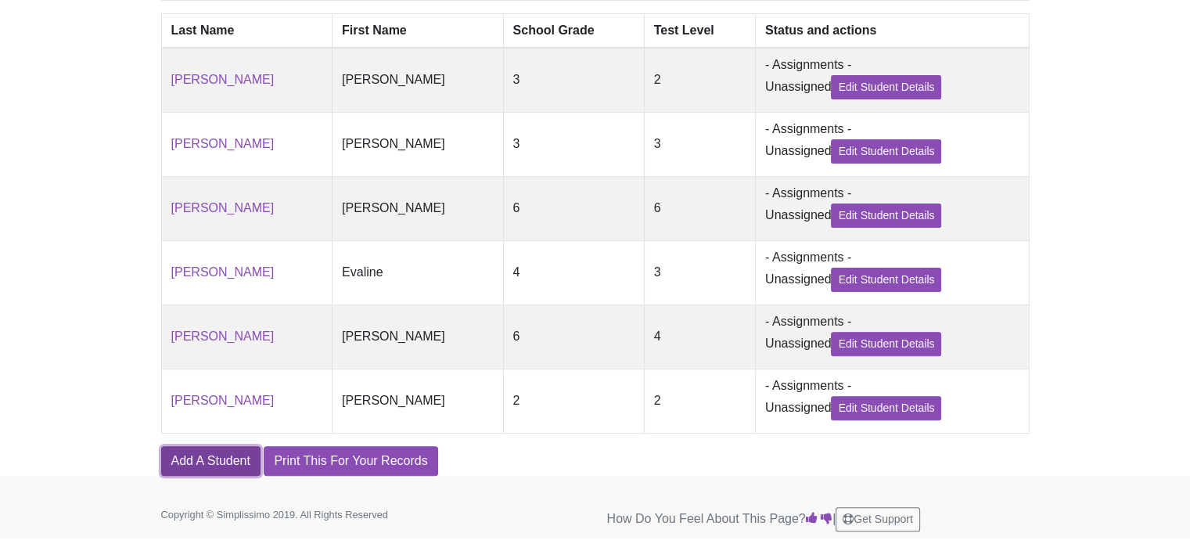
click at [188, 460] on link "Add A Student" at bounding box center [210, 461] width 99 height 30
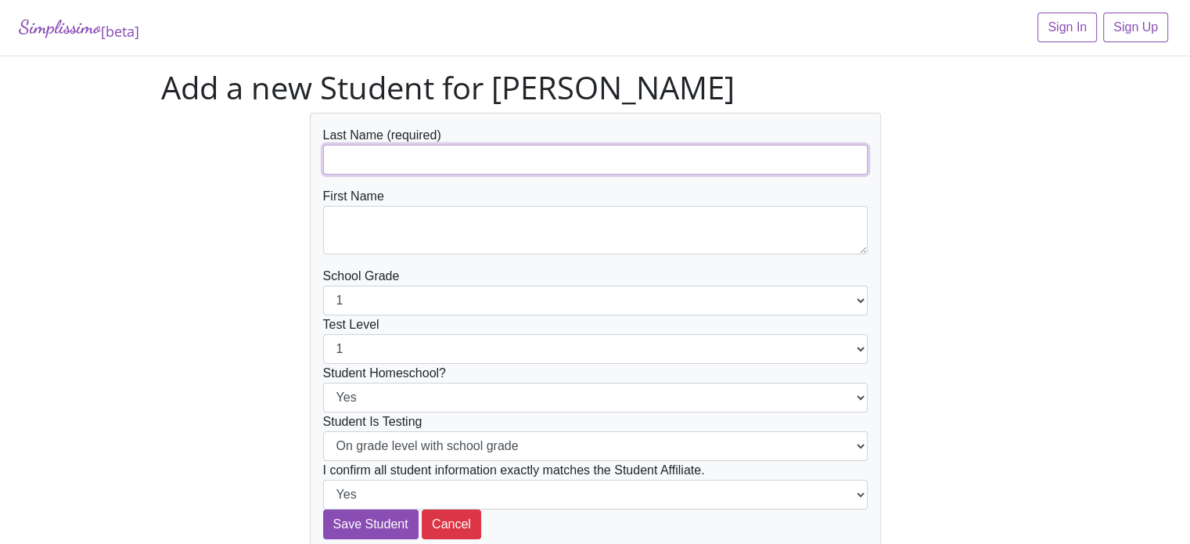
click at [359, 157] on input "text" at bounding box center [595, 160] width 545 height 30
type input "[PERSON_NAME]"
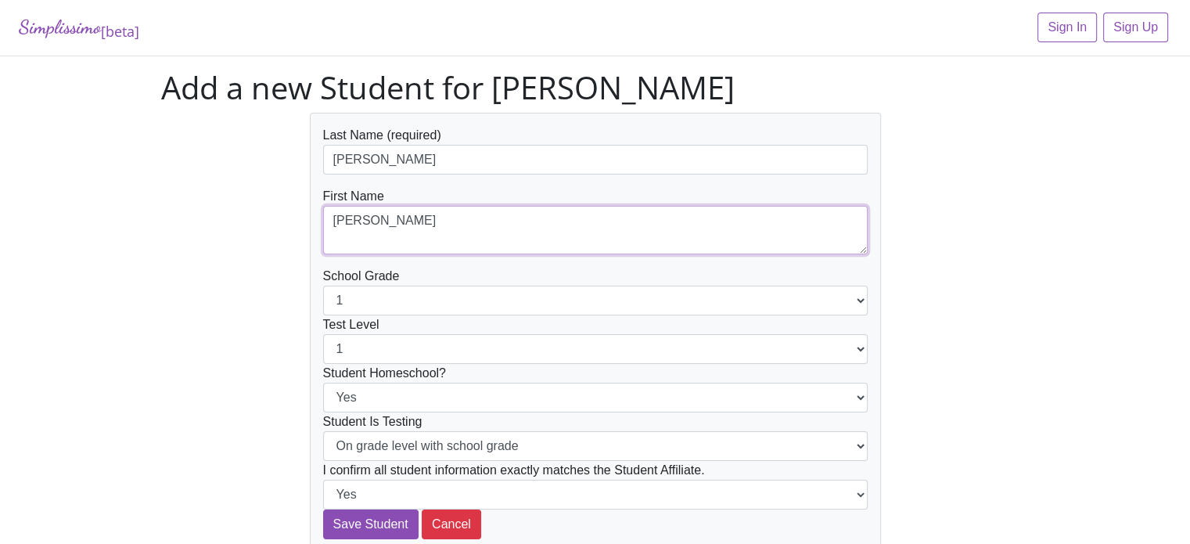
type textarea "Jeremy"
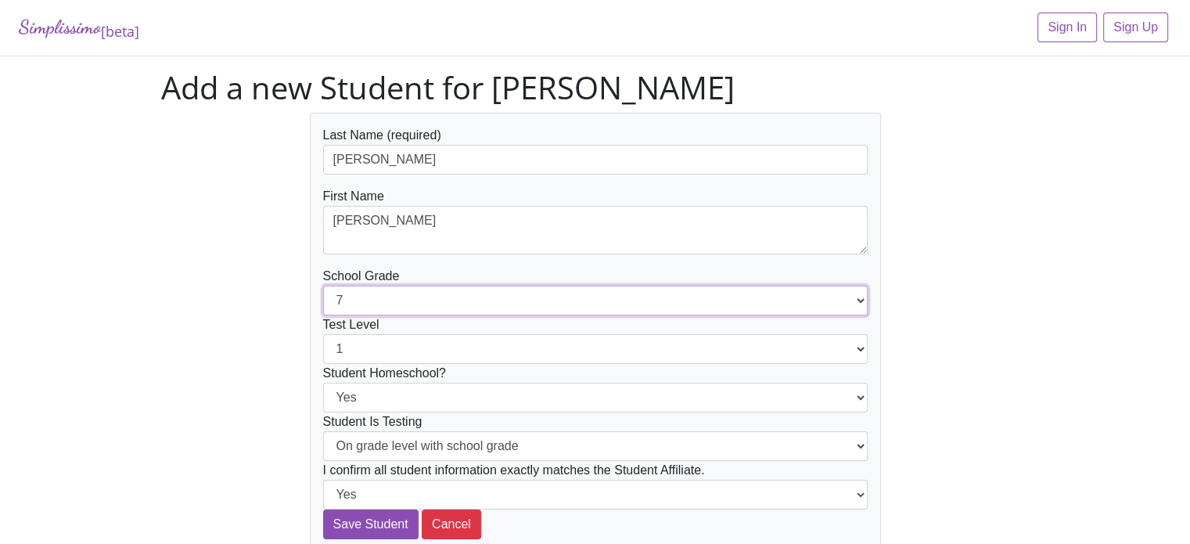
select select "8"
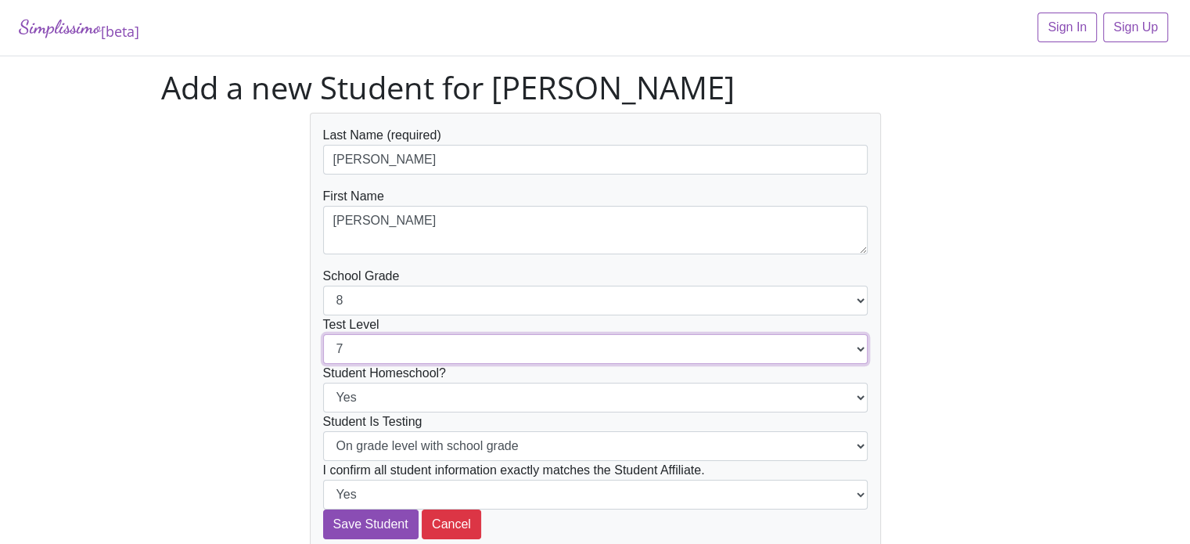
select select "8"
click at [323, 509] on input "Save Student" at bounding box center [370, 524] width 95 height 30
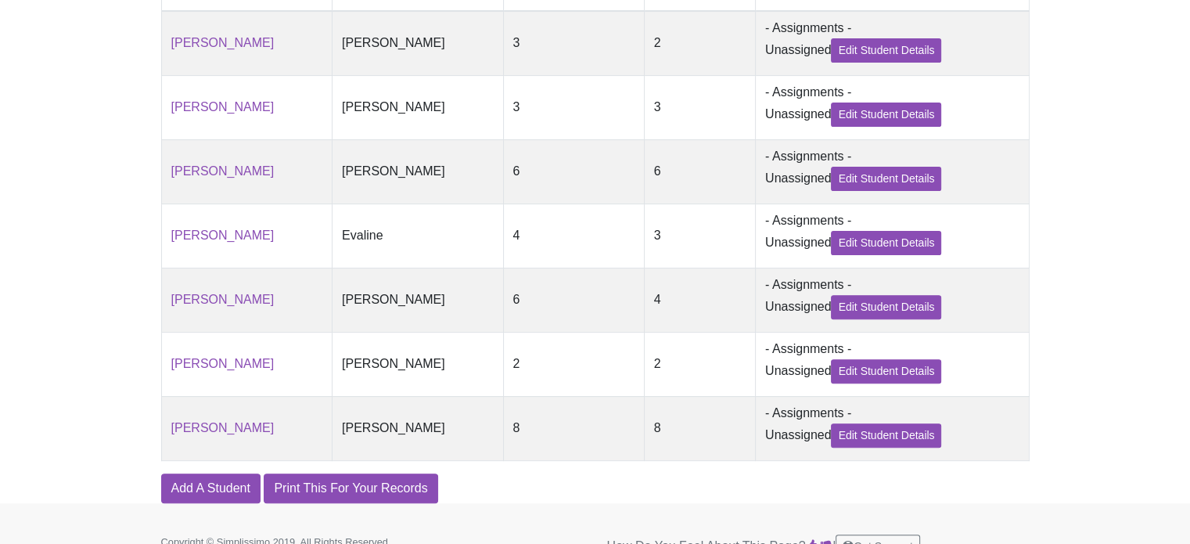
scroll to position [531, 0]
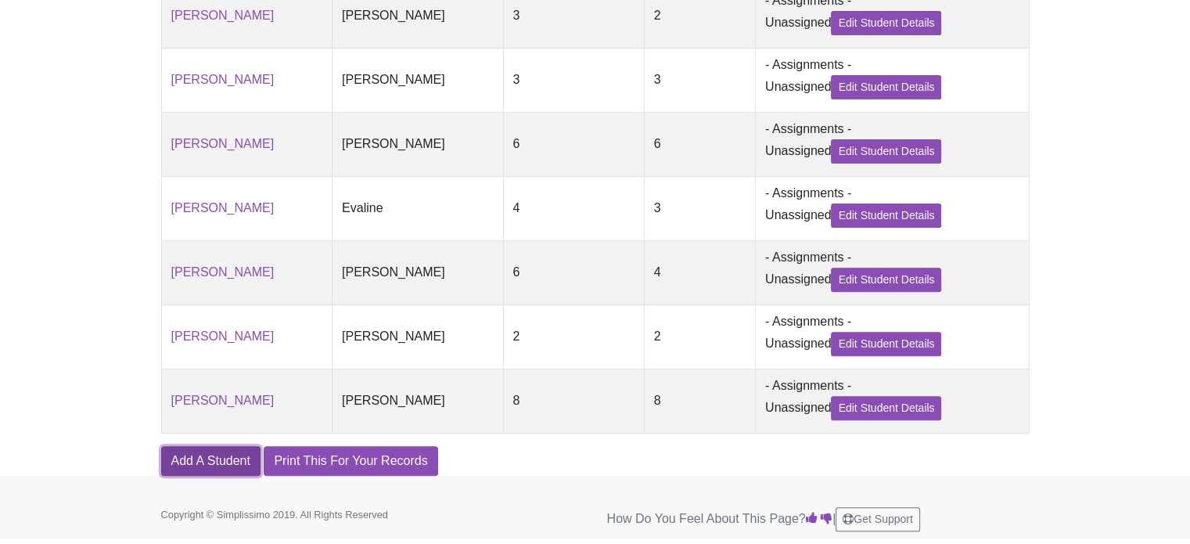
click at [211, 462] on link "Add A Student" at bounding box center [210, 461] width 99 height 30
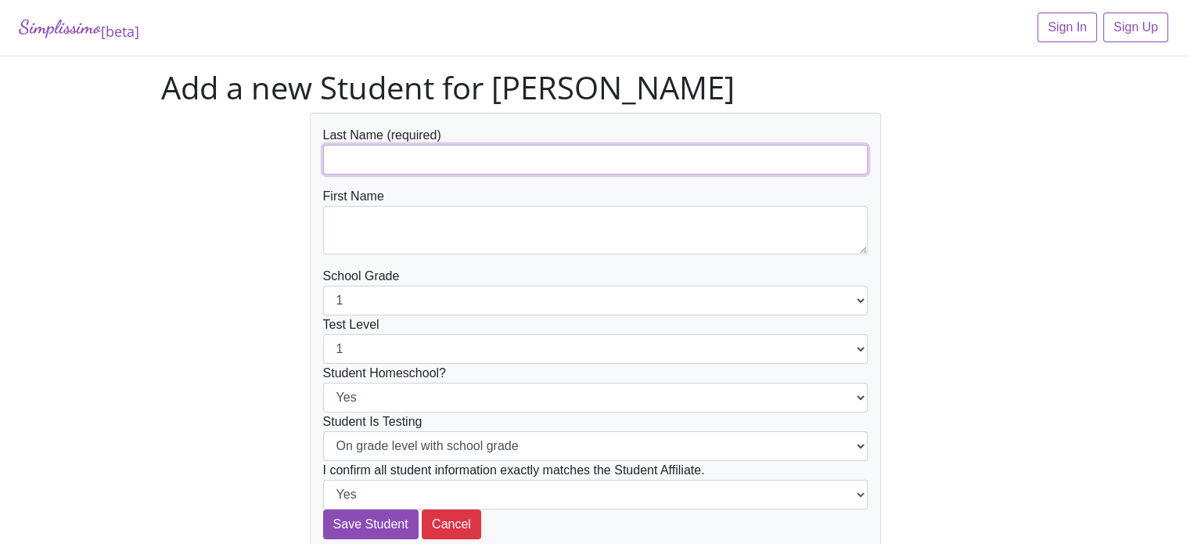
click at [378, 150] on input "text" at bounding box center [595, 160] width 545 height 30
type input "[PERSON_NAME]"
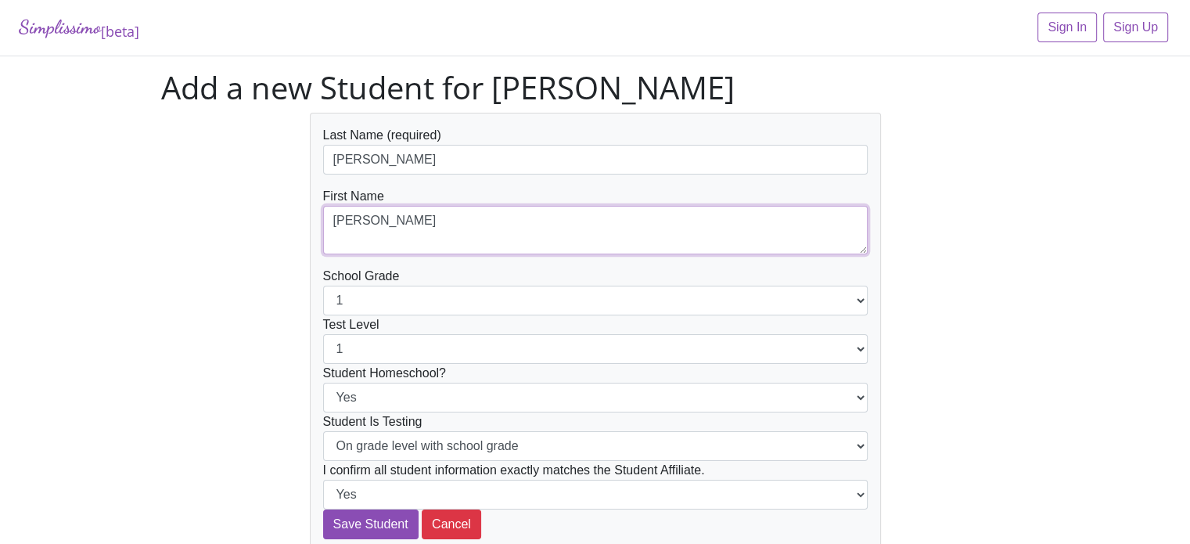
type textarea "[PERSON_NAME]"
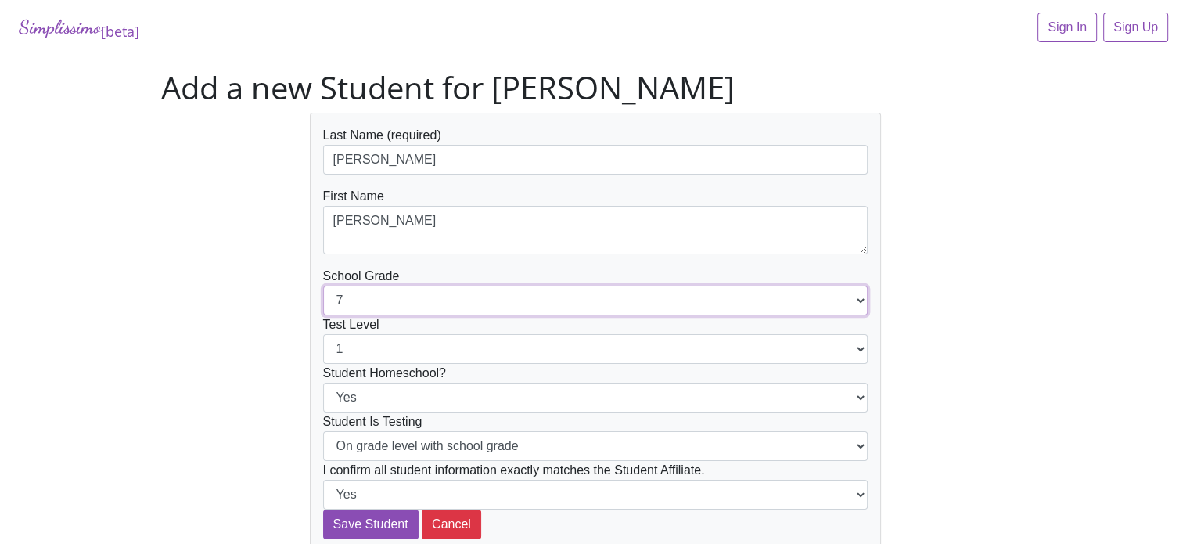
select select "8"
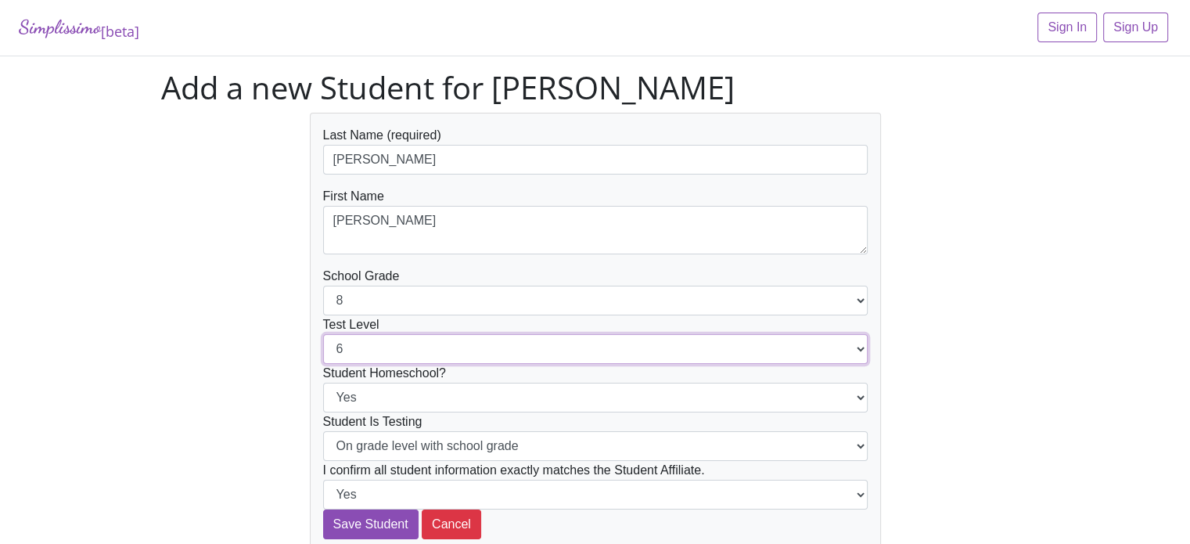
select select "7"
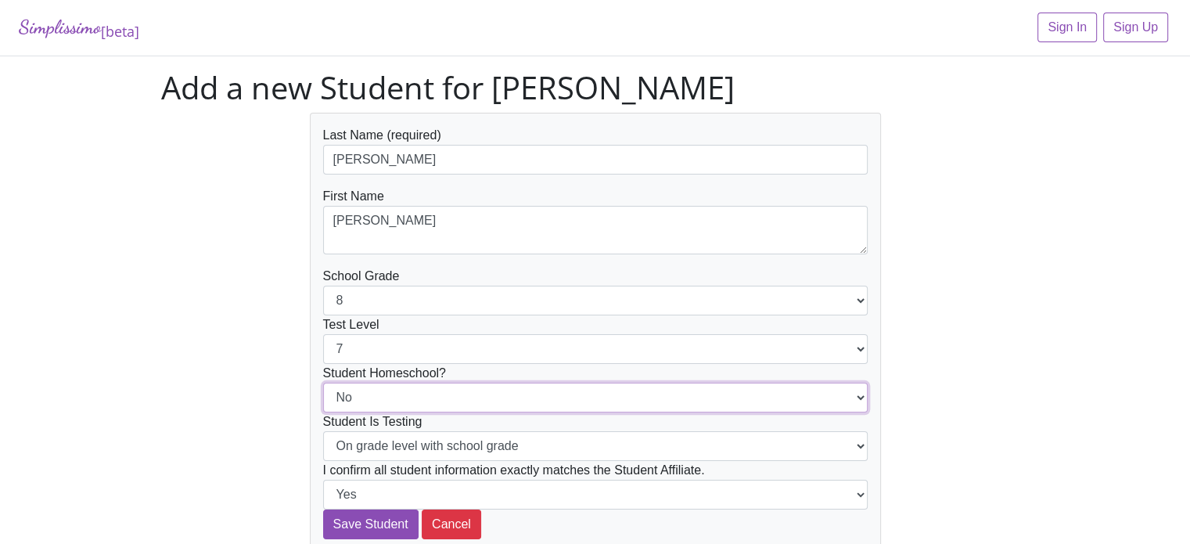
select select "Yes"
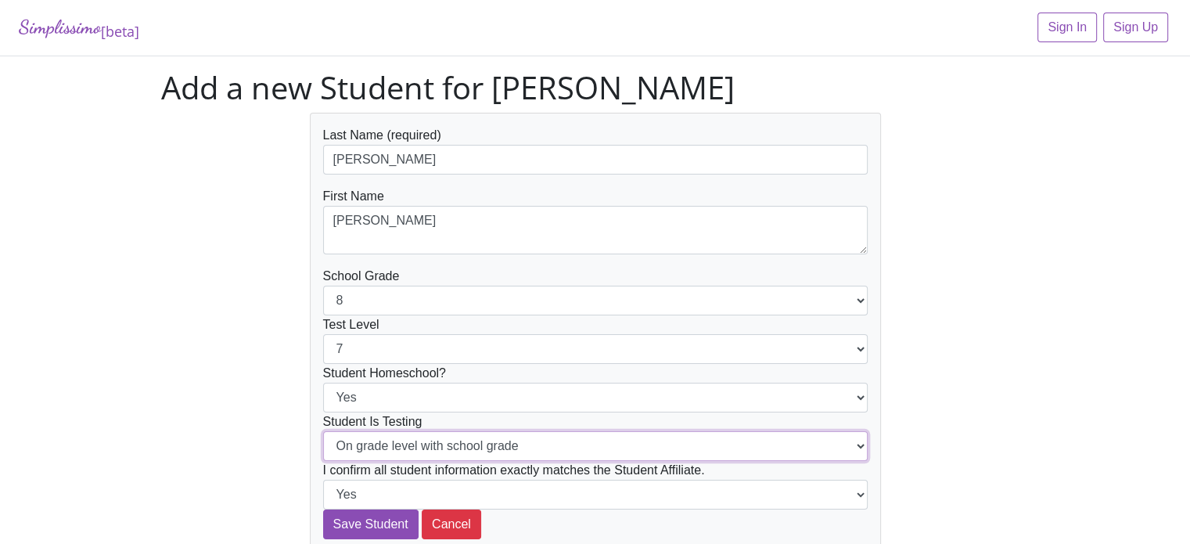
select select "Below grade level with school grade"
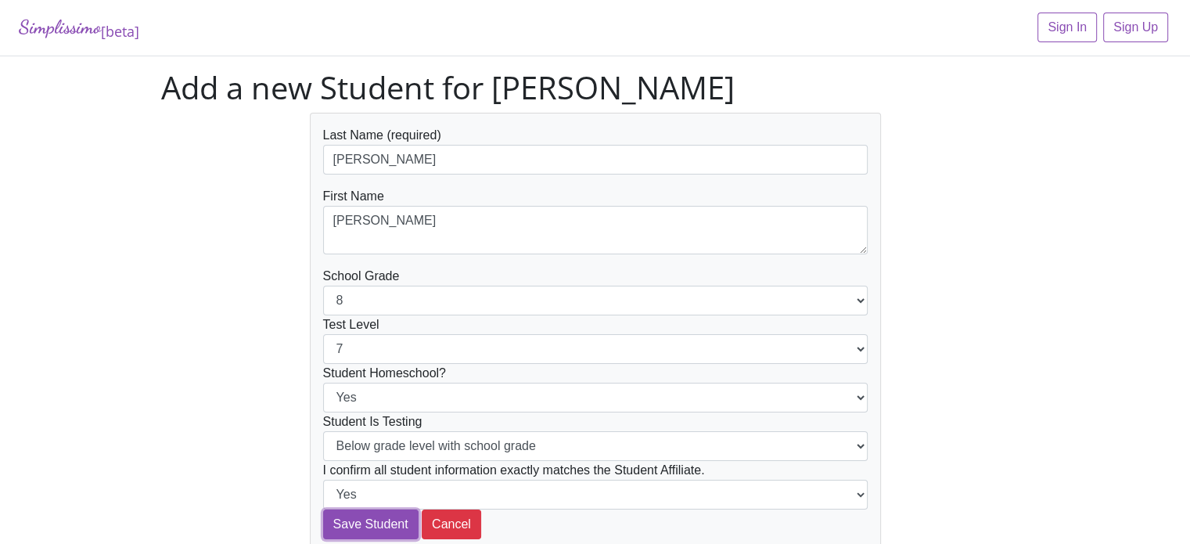
click at [323, 509] on input "Save Student" at bounding box center [370, 524] width 95 height 30
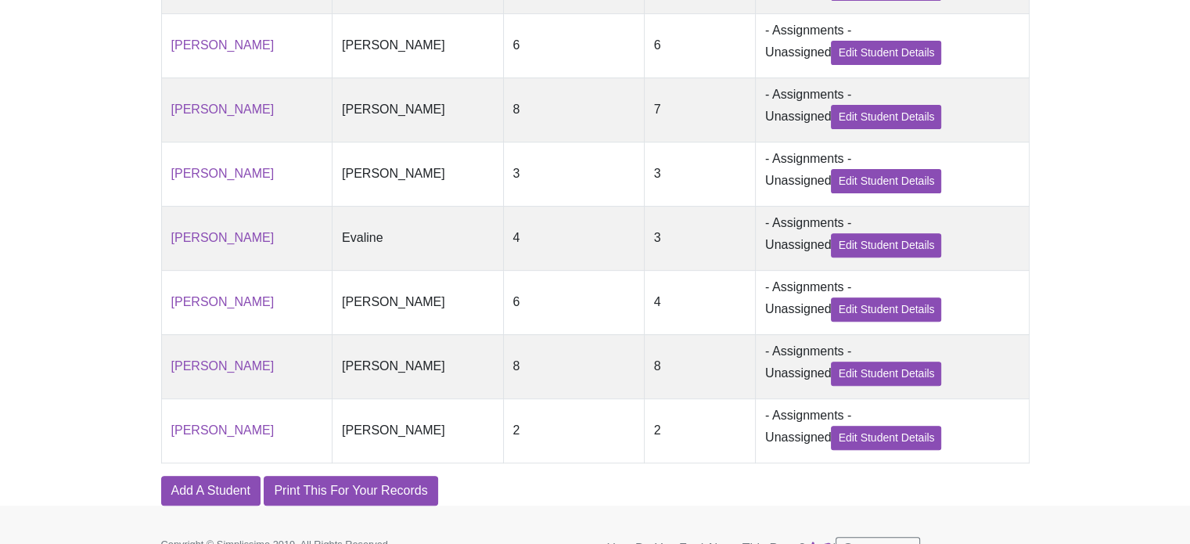
scroll to position [598, 0]
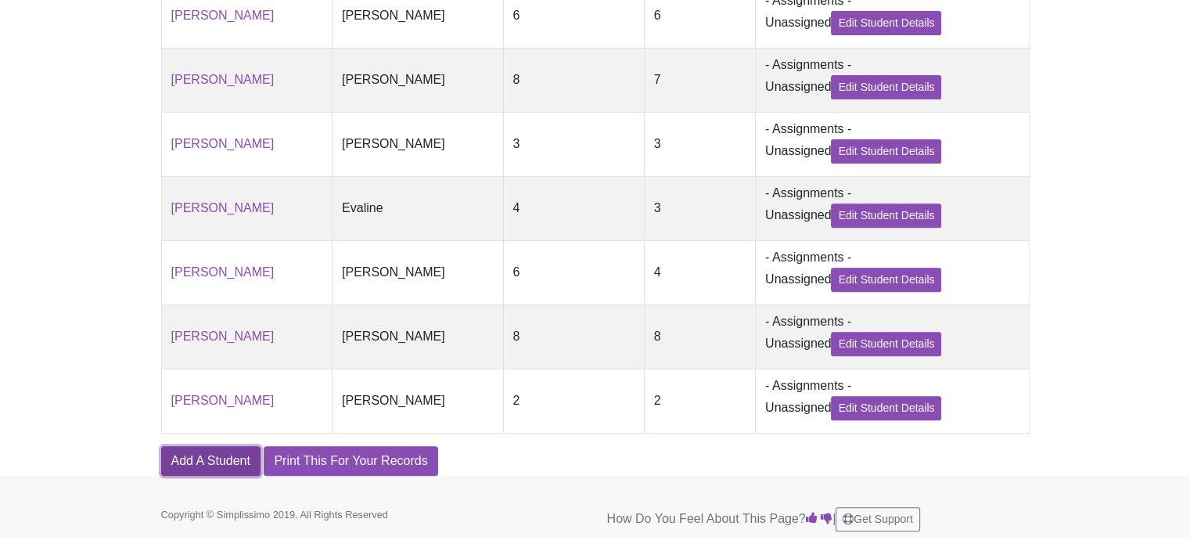
click at [200, 465] on link "Add A Student" at bounding box center [210, 461] width 99 height 30
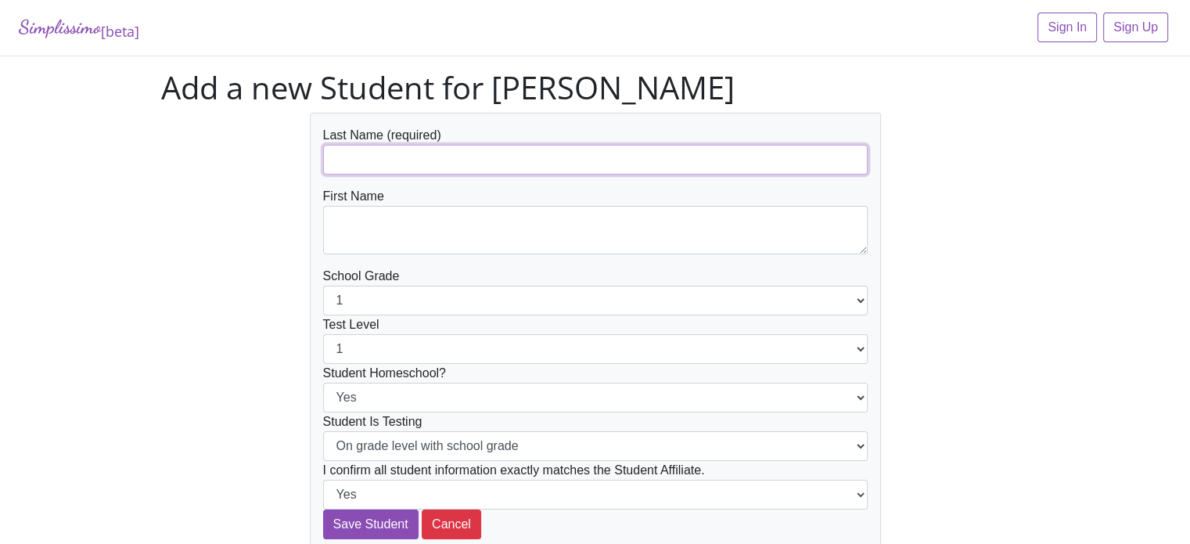
click at [391, 167] on input "text" at bounding box center [595, 160] width 545 height 30
type input "[PERSON_NAME]"
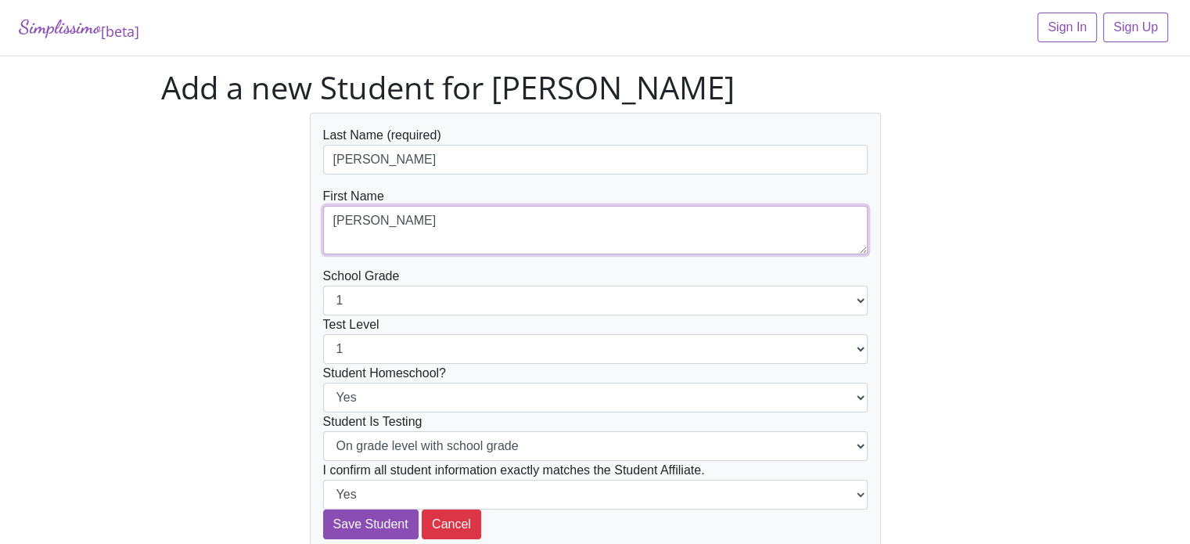
type textarea "[PERSON_NAME]"
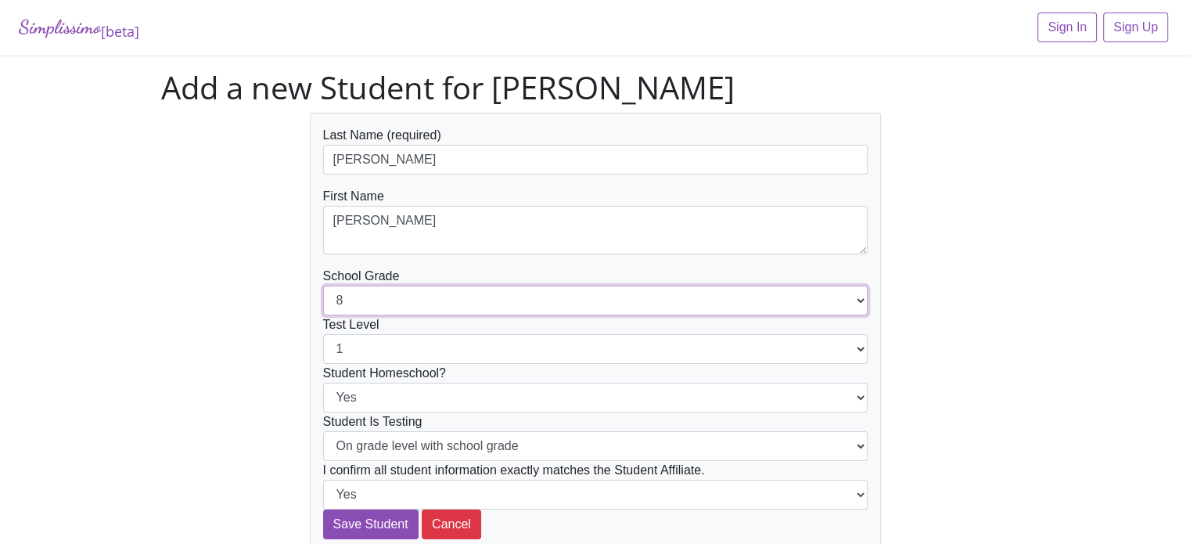
select select "9"
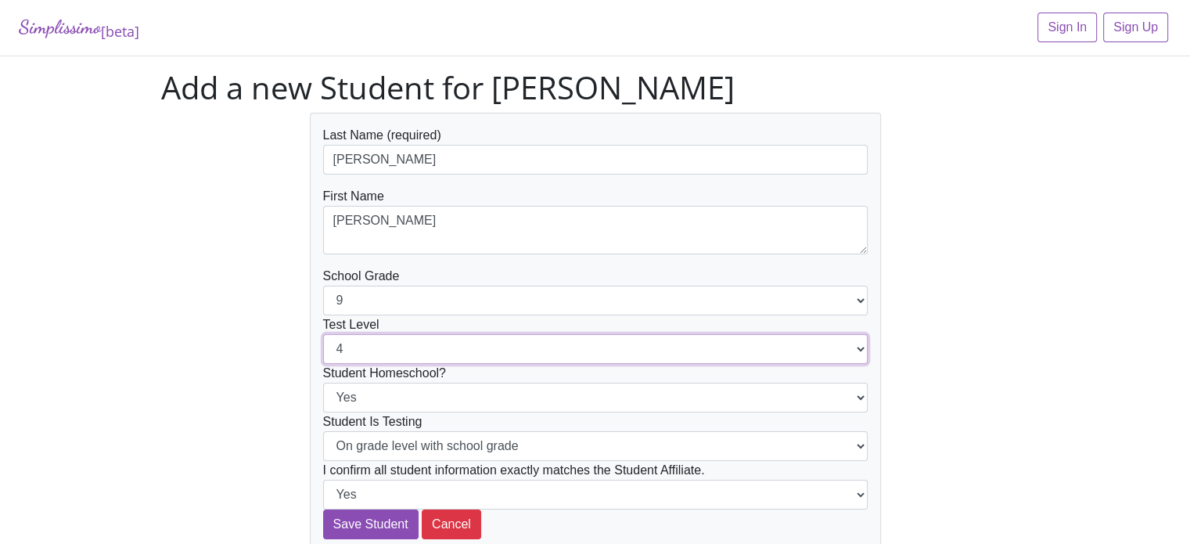
select select "5"
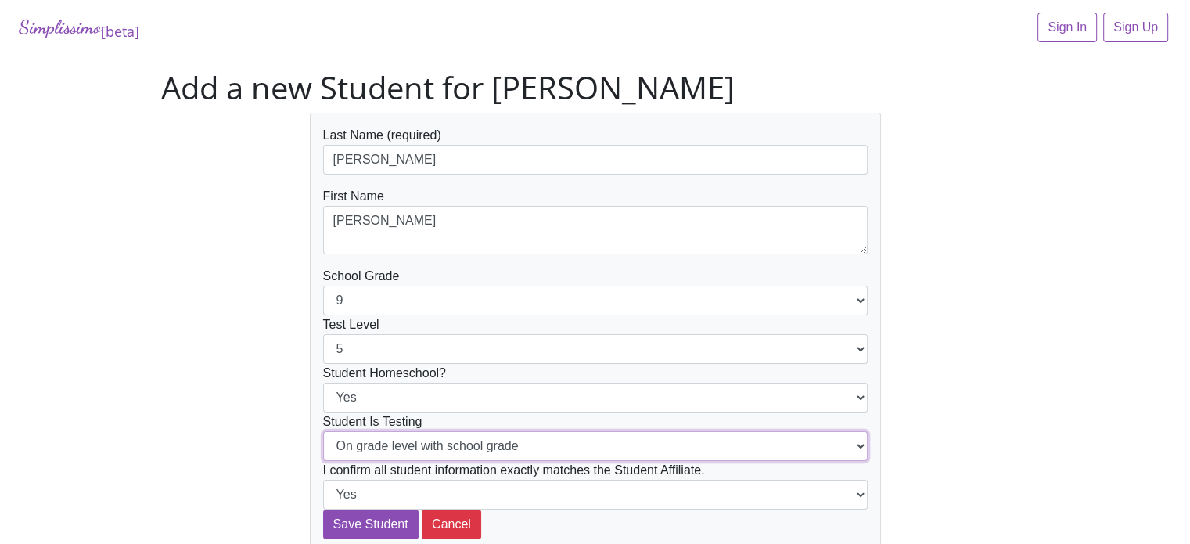
select select "Below grade level with school grade"
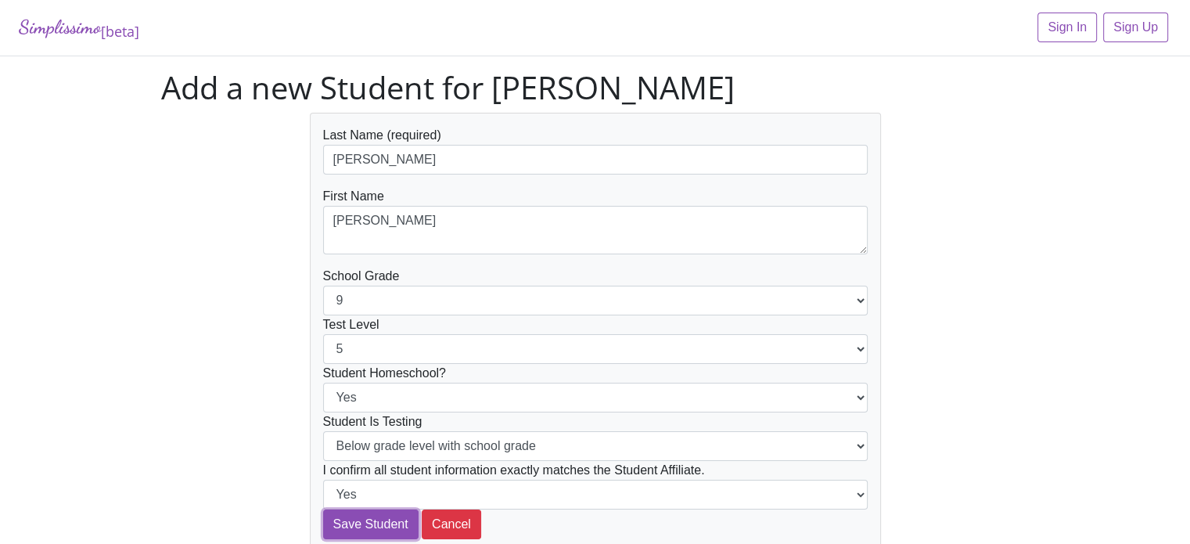
click at [323, 509] on input "Save Student" at bounding box center [370, 524] width 95 height 30
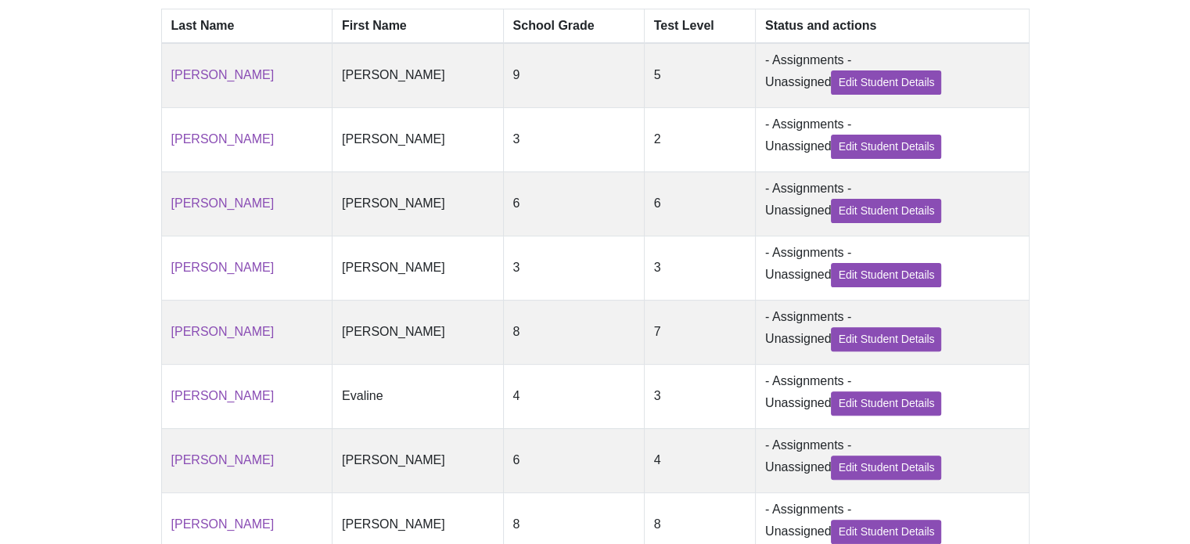
scroll to position [663, 0]
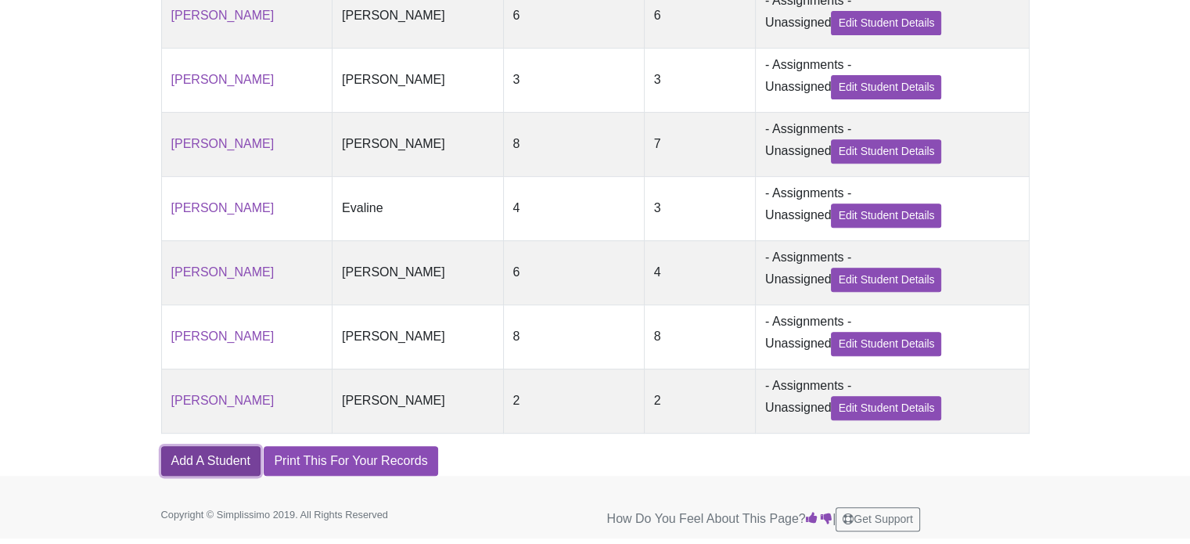
click at [200, 467] on link "Add A Student" at bounding box center [210, 461] width 99 height 30
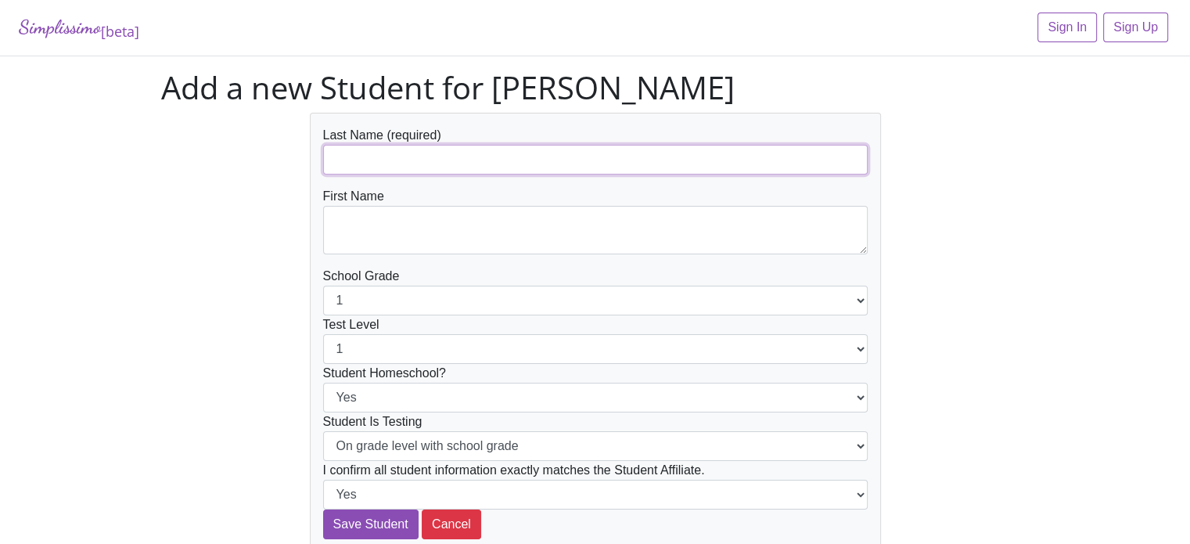
click at [412, 166] on input "text" at bounding box center [595, 160] width 545 height 30
type input "Brown"
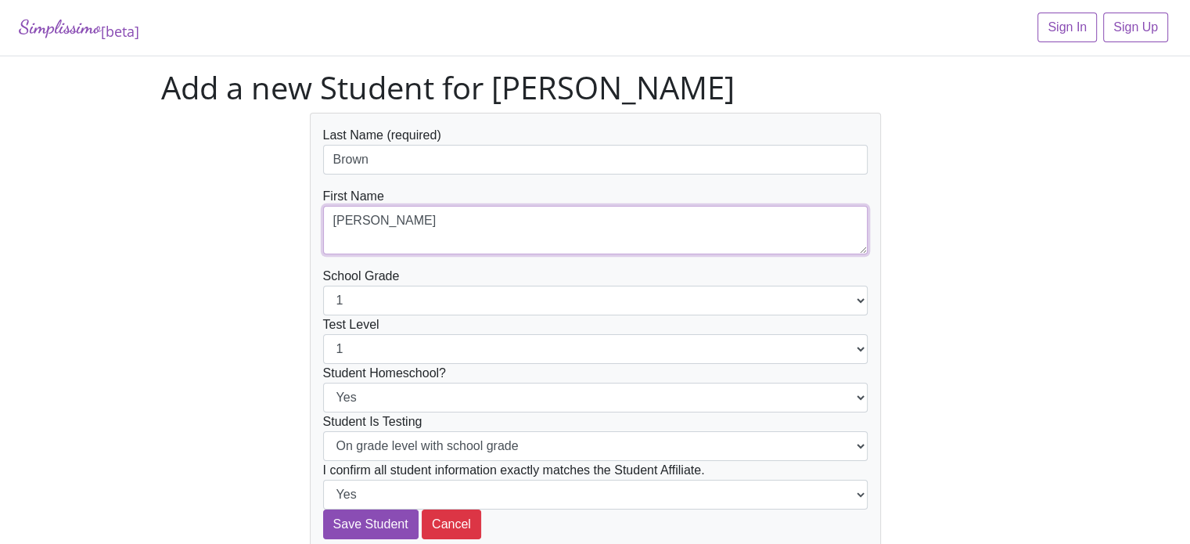
type textarea "[PERSON_NAME]"
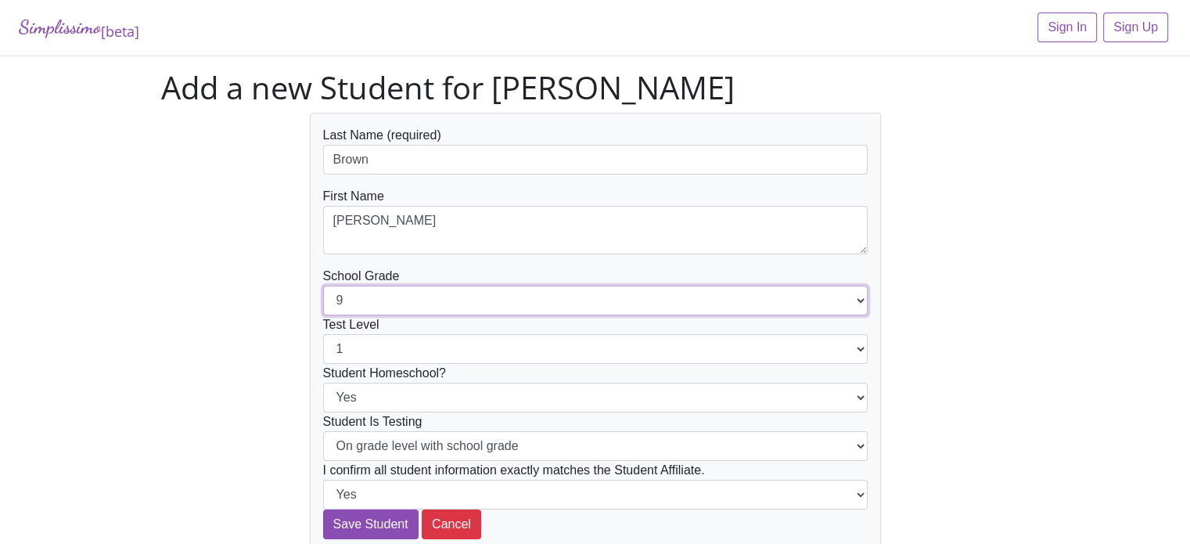
select select "10"
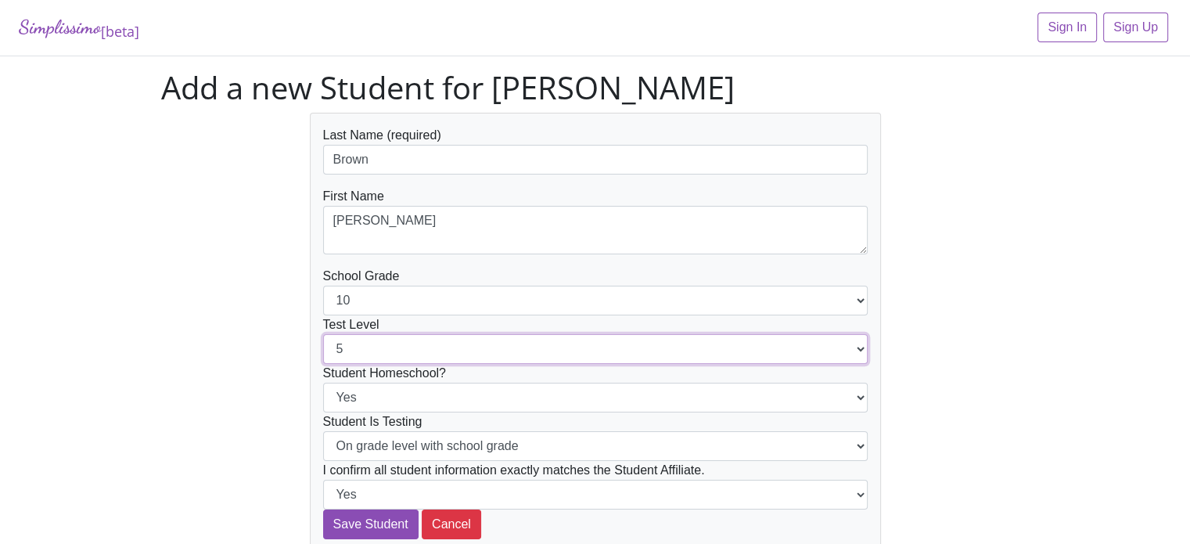
select select "6"
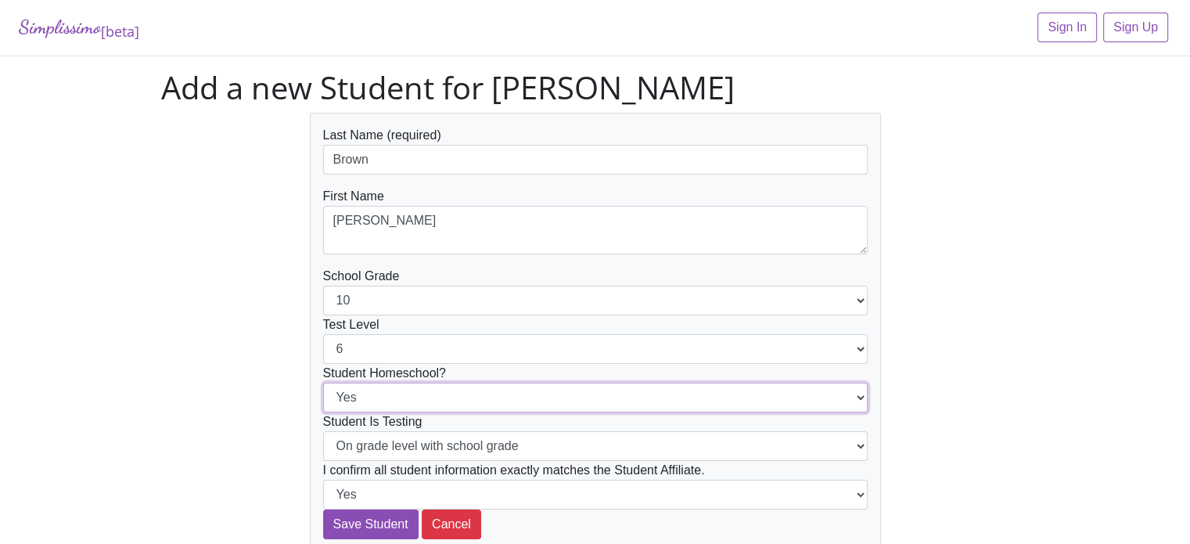
select select "No"
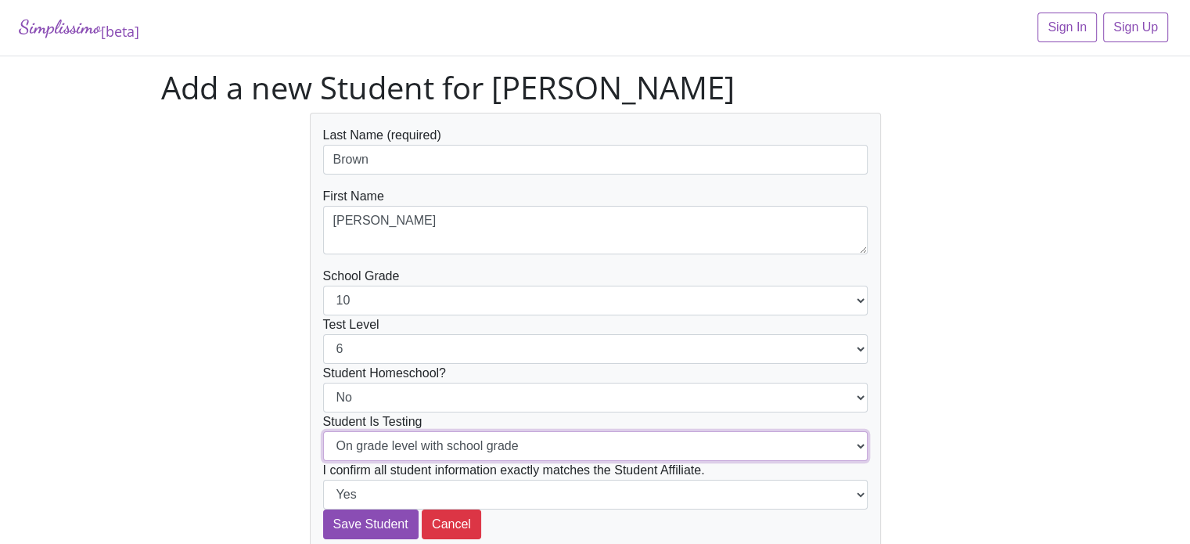
select select "Below grade level with school grade"
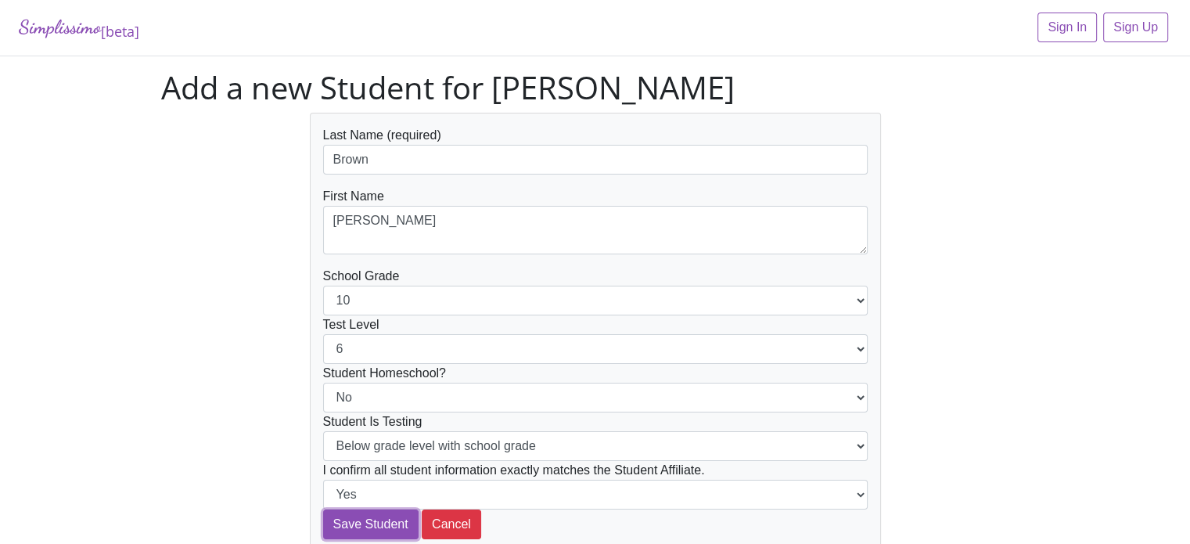
click at [323, 509] on input "Save Student" at bounding box center [370, 524] width 95 height 30
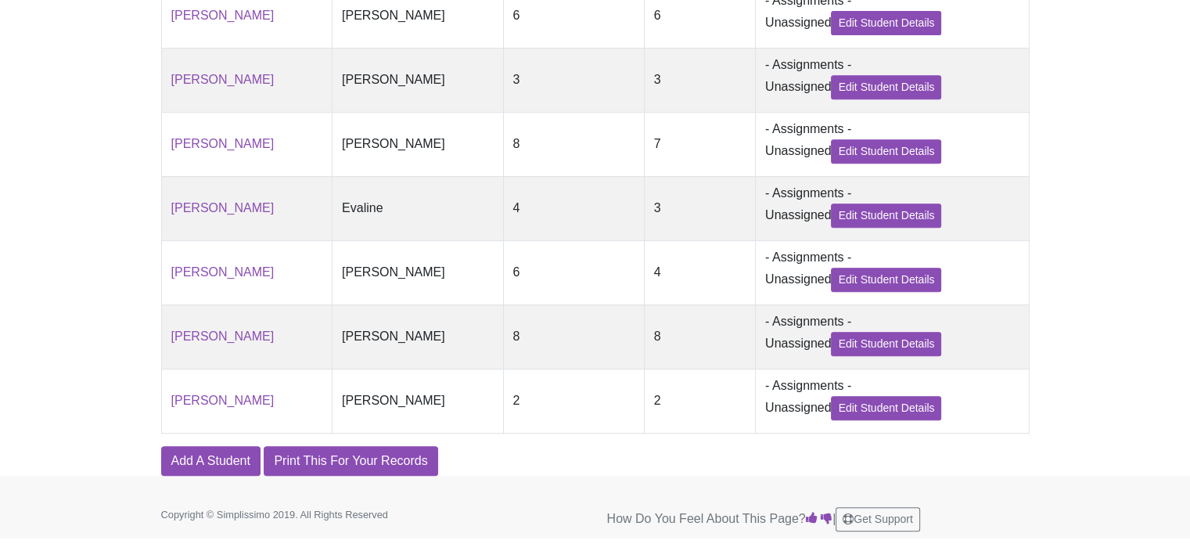
scroll to position [730, 0]
click at [189, 466] on link "Add A Student" at bounding box center [210, 461] width 99 height 30
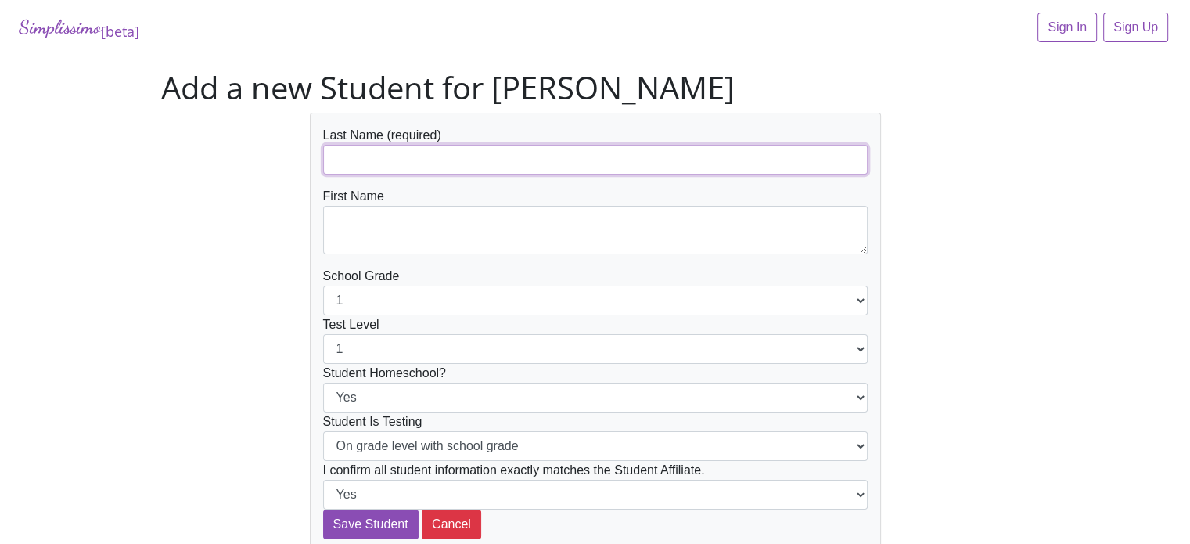
click at [383, 156] on input "text" at bounding box center [595, 160] width 545 height 30
type input "[PERSON_NAME]"
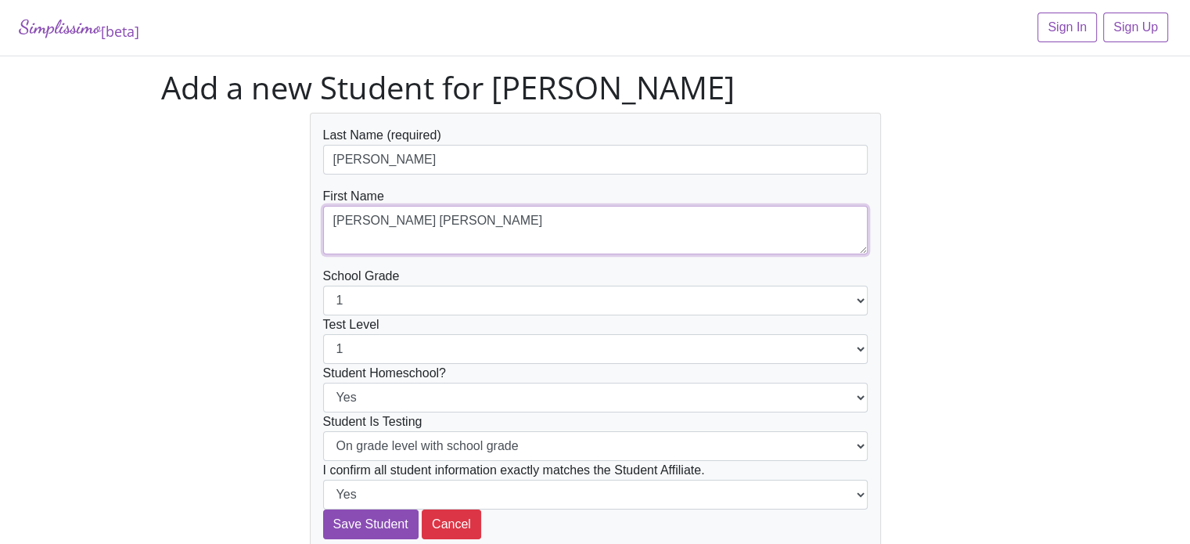
type textarea "[PERSON_NAME] [PERSON_NAME]"
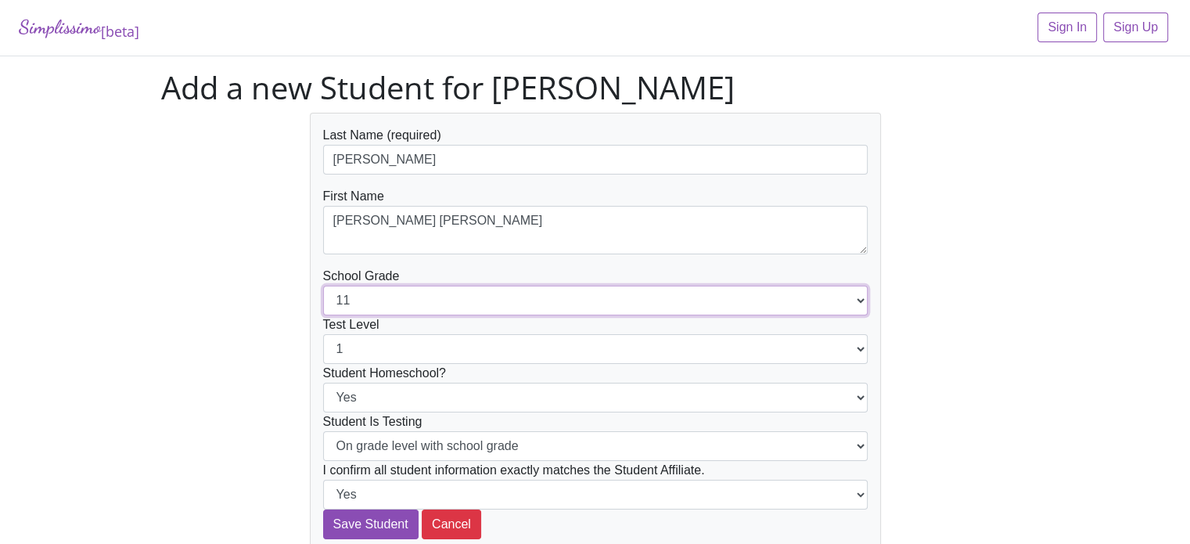
select select "12"
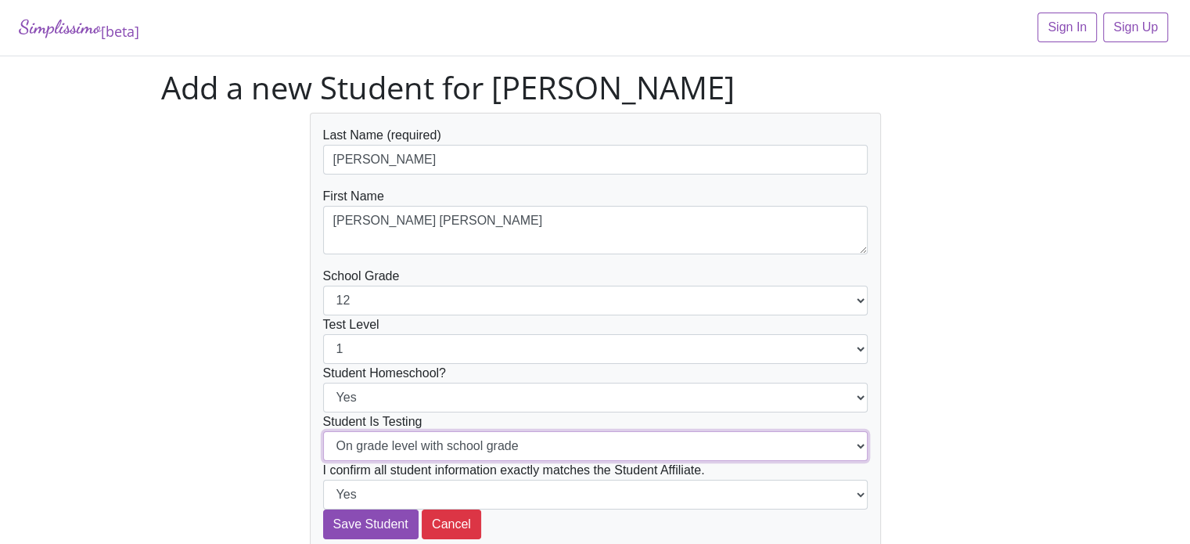
click at [555, 436] on select "On grade level with school grade Below grade level with school grade" at bounding box center [595, 446] width 545 height 30
select select "Below grade level with school grade"
click at [323, 431] on select "On grade level with school grade Below grade level with school grade" at bounding box center [595, 446] width 545 height 30
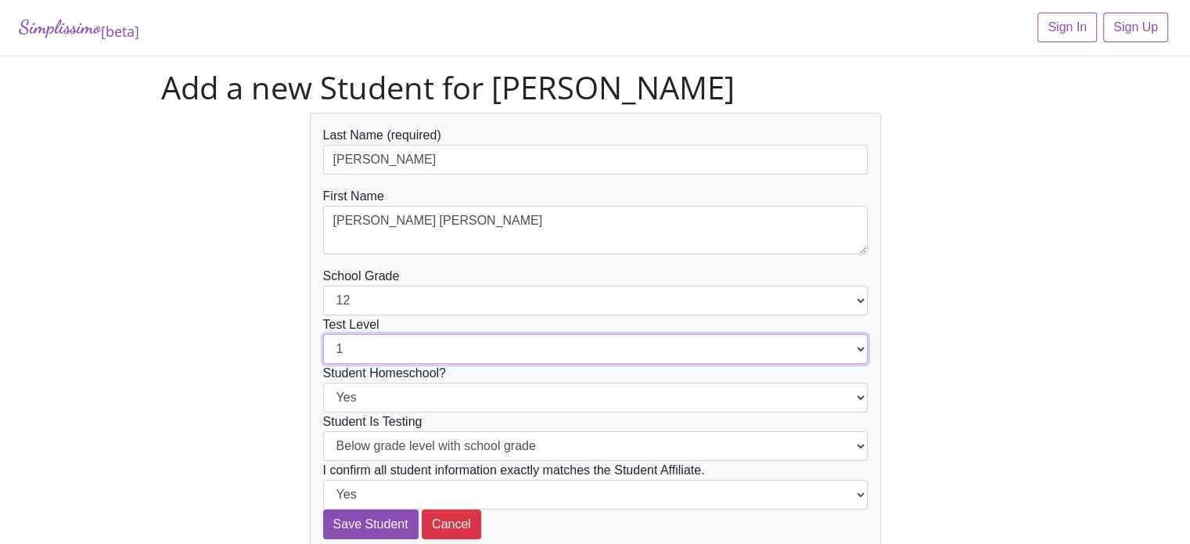
click at [617, 354] on select "1 2 3 4 5 6 7 8 9 10 11 12" at bounding box center [595, 349] width 545 height 30
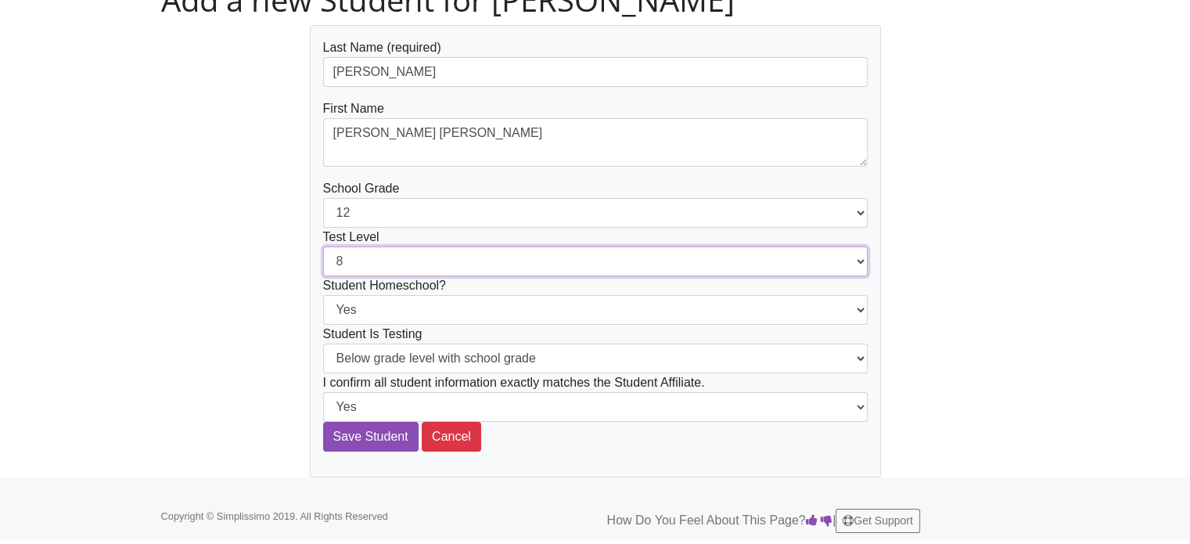
select select "7"
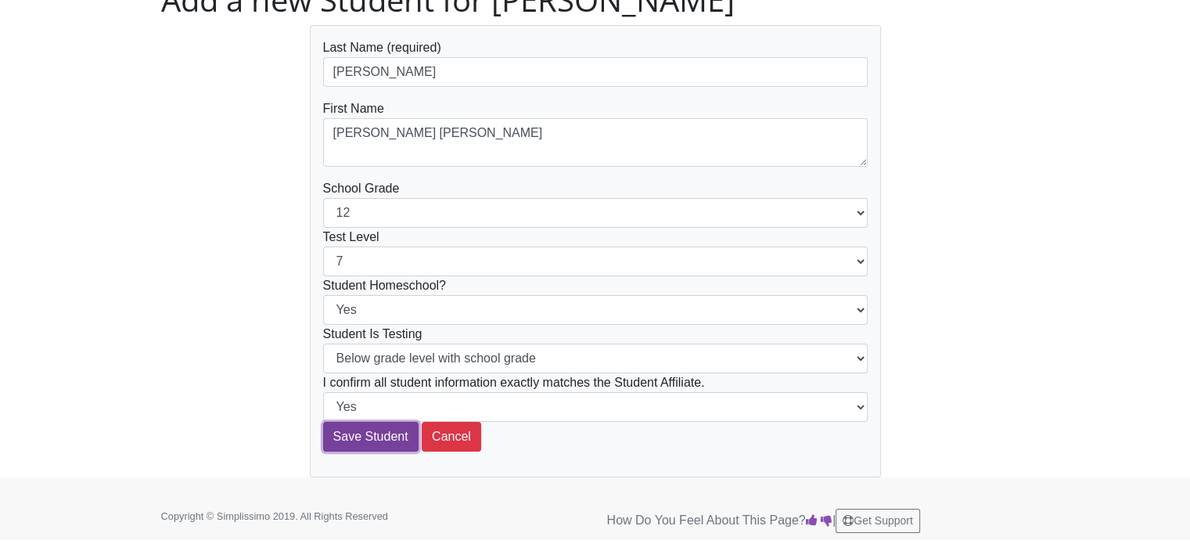
click at [393, 434] on input "Save Student" at bounding box center [370, 437] width 95 height 30
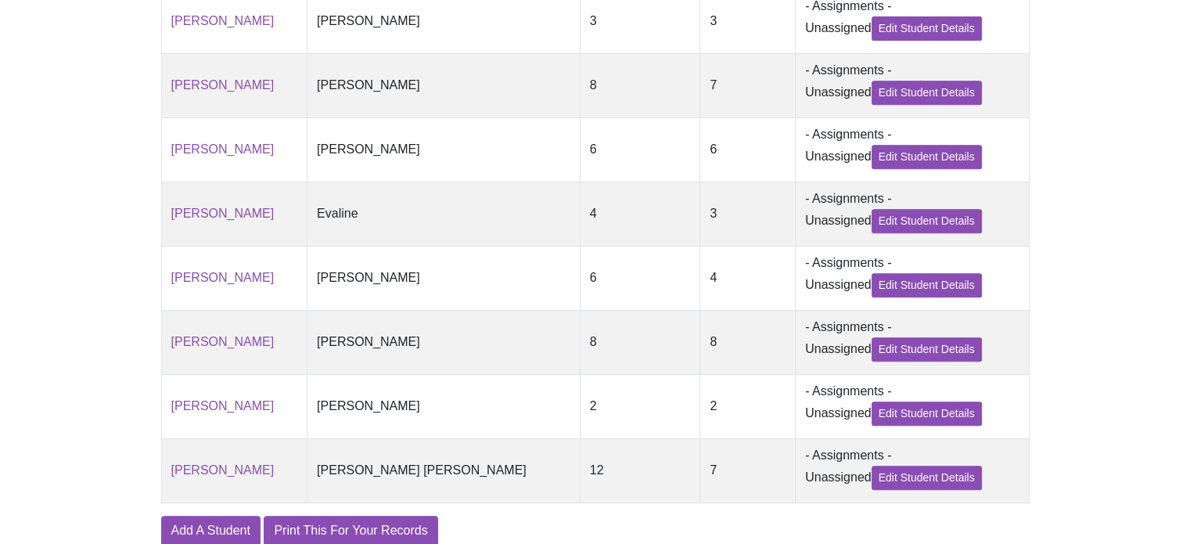
scroll to position [797, 0]
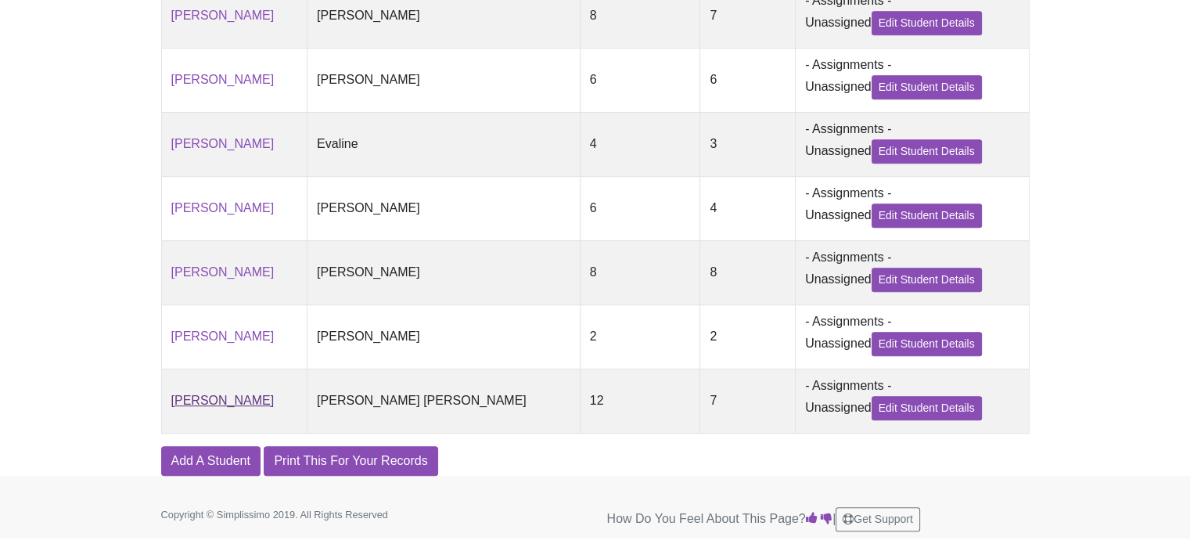
click at [197, 405] on link "[PERSON_NAME]" at bounding box center [222, 400] width 103 height 13
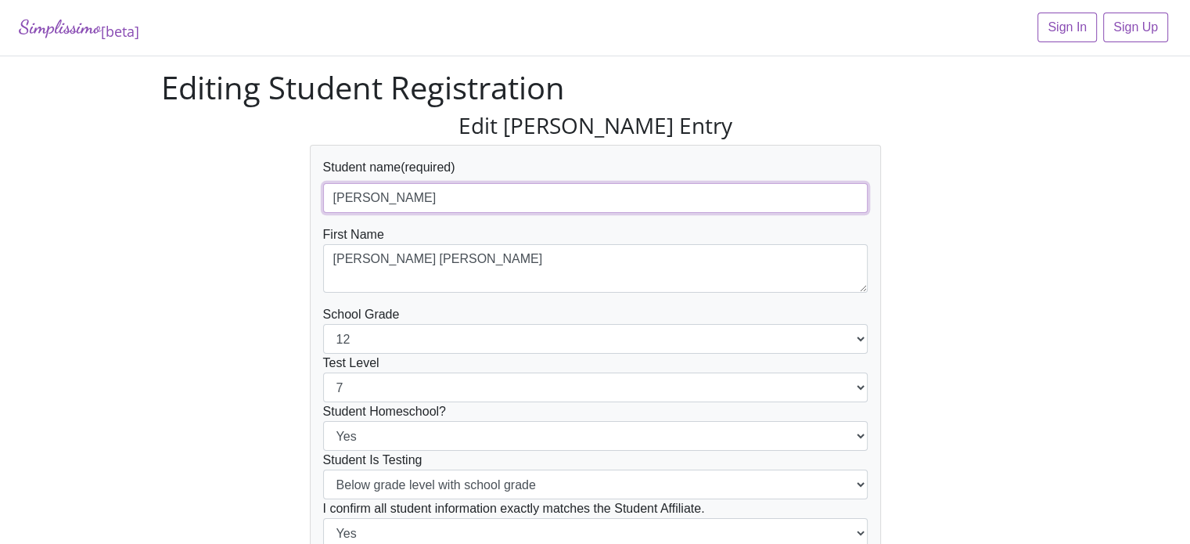
click at [336, 206] on input "[PERSON_NAME]" at bounding box center [595, 198] width 545 height 30
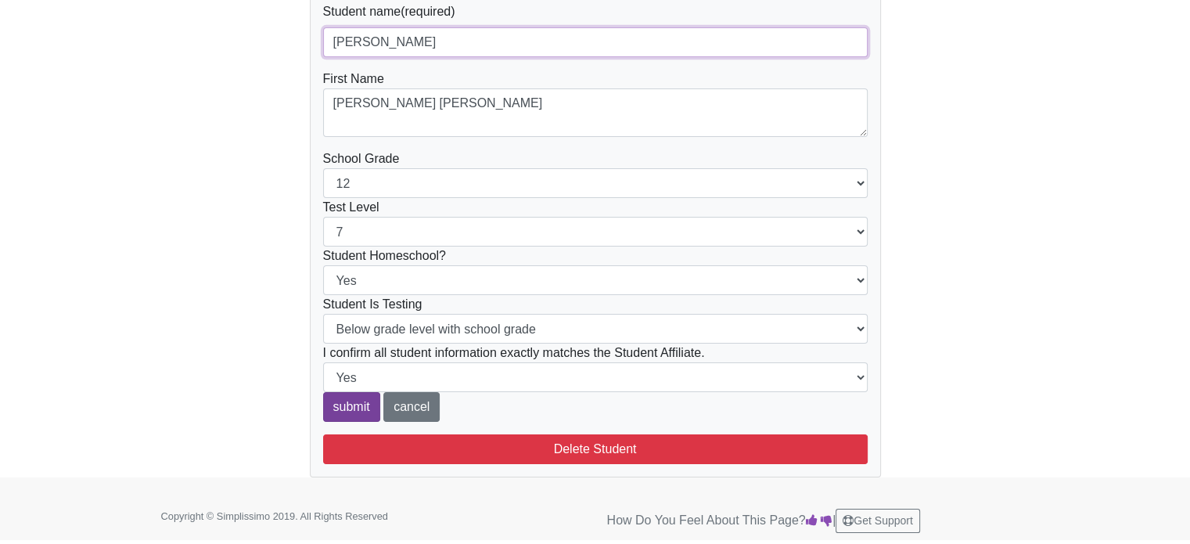
type input "[PERSON_NAME]"
click at [362, 405] on input "submit" at bounding box center [351, 407] width 57 height 30
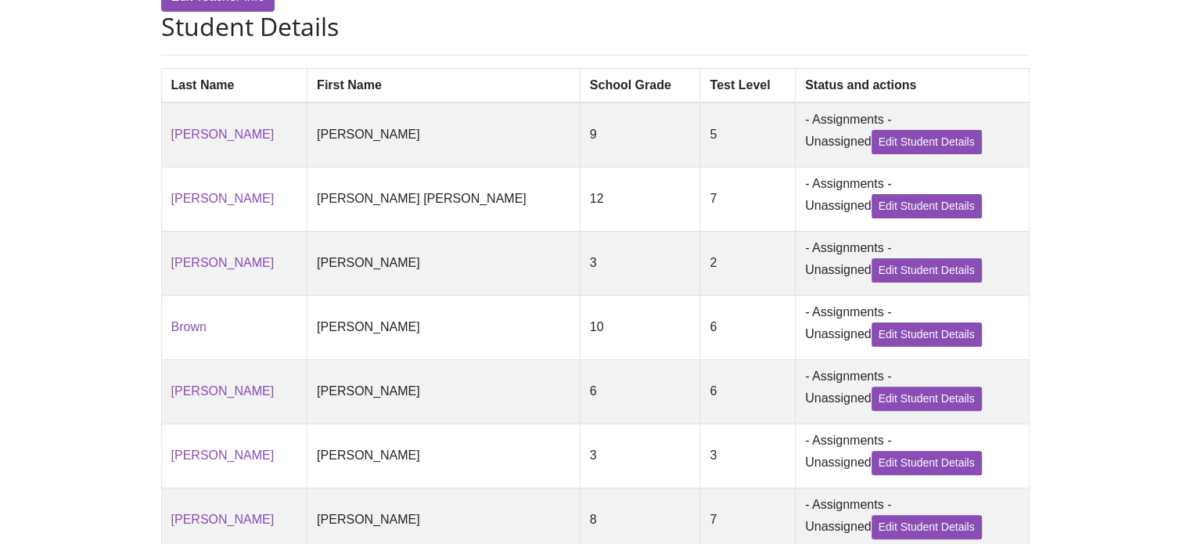
scroll to position [797, 0]
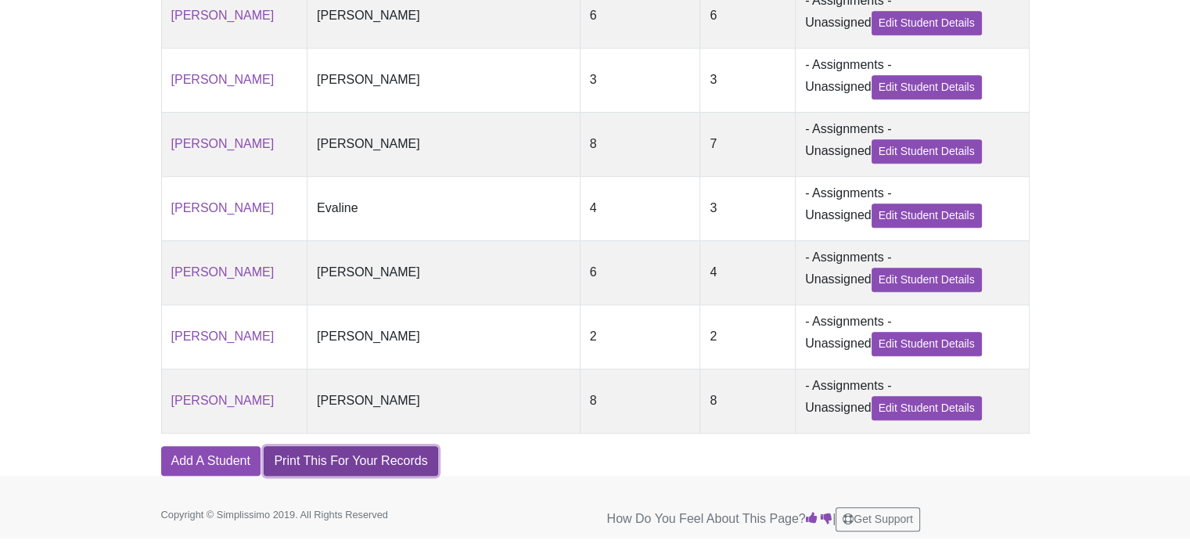
click at [346, 466] on link "Print This For Your Records" at bounding box center [351, 461] width 174 height 30
